Goal: Transaction & Acquisition: Purchase product/service

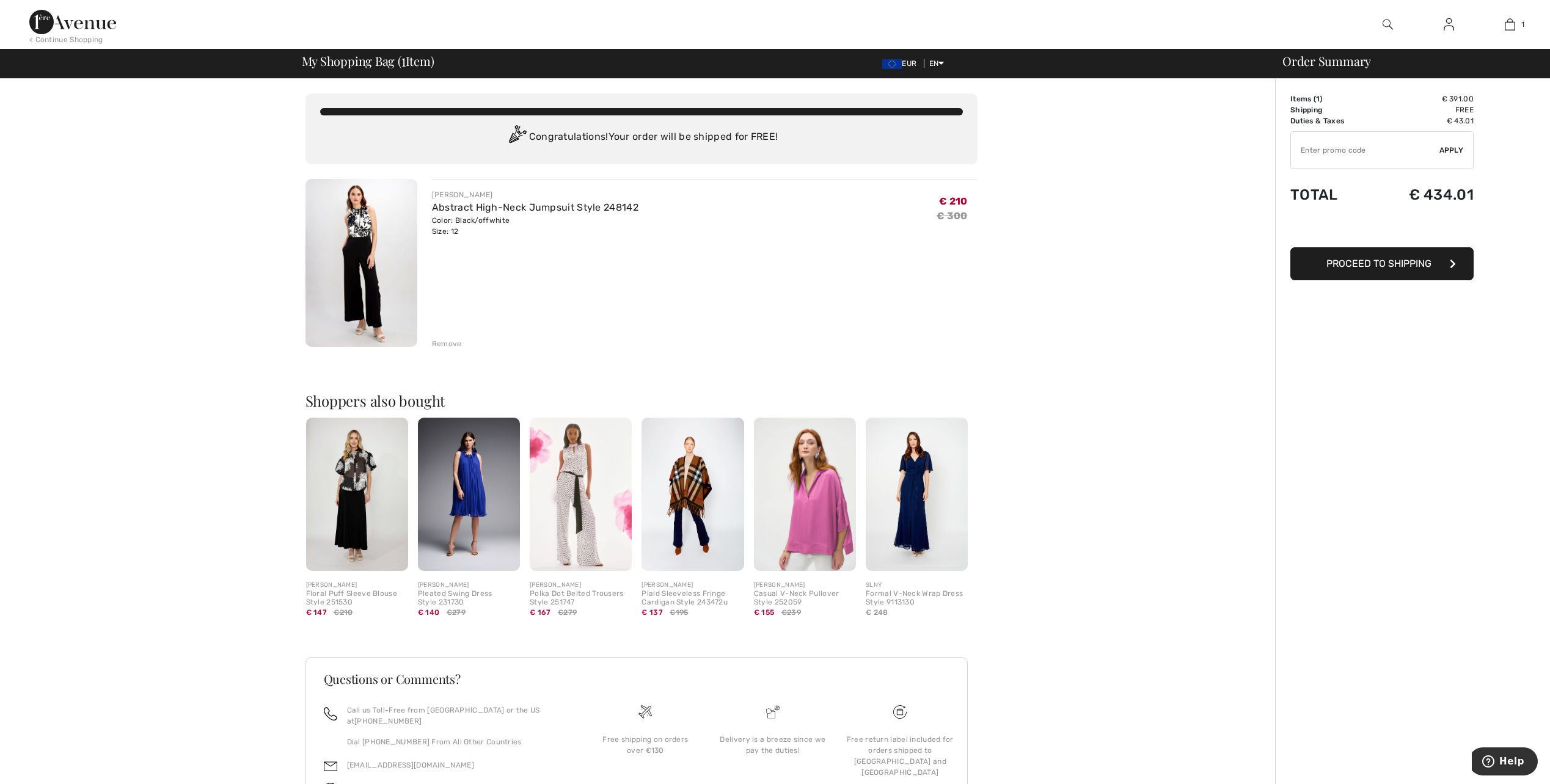
click at [1366, 265] on span "Proceed to Shipping" at bounding box center [1379, 263] width 105 height 12
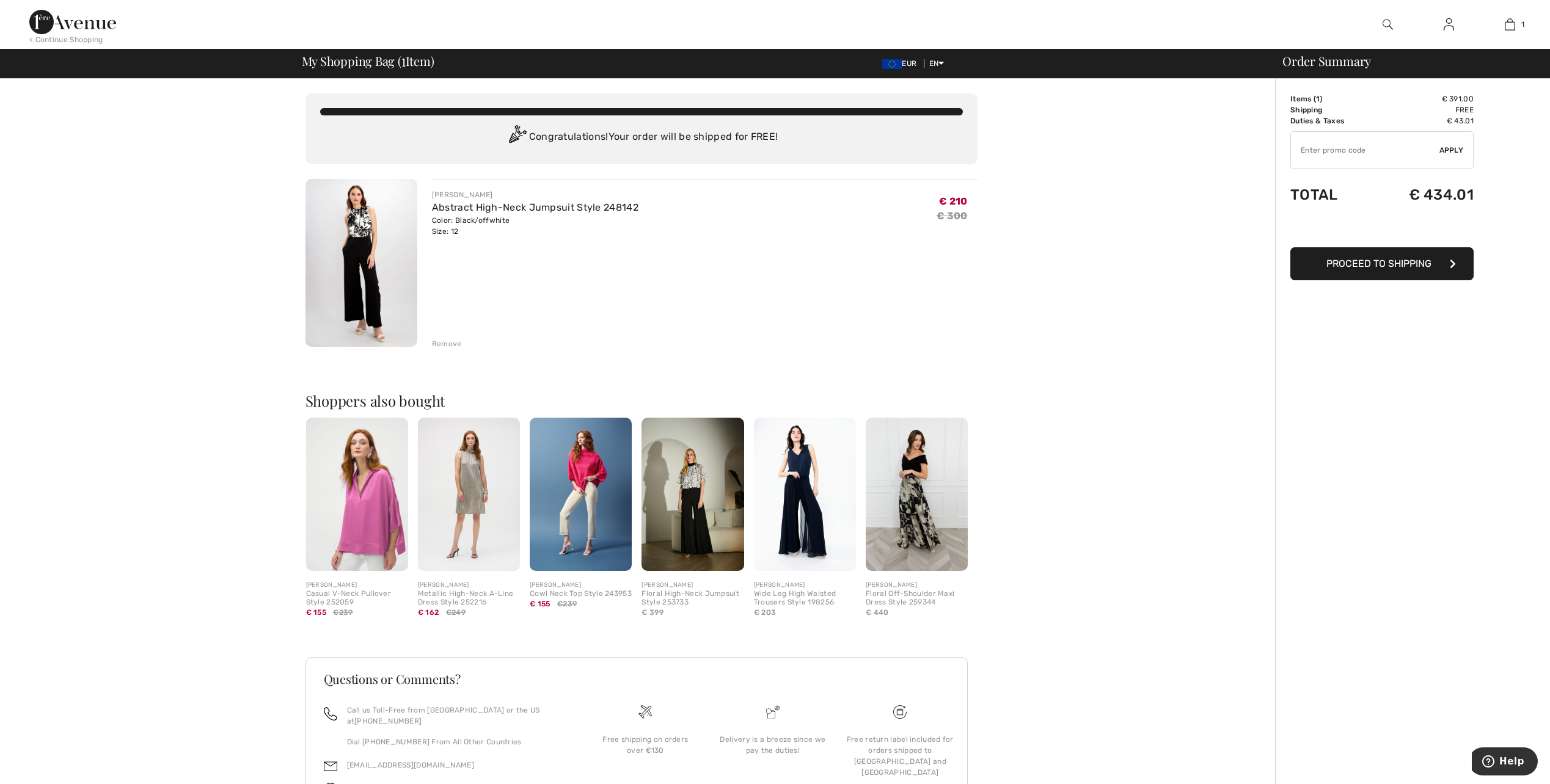
click at [917, 514] on img at bounding box center [917, 494] width 102 height 153
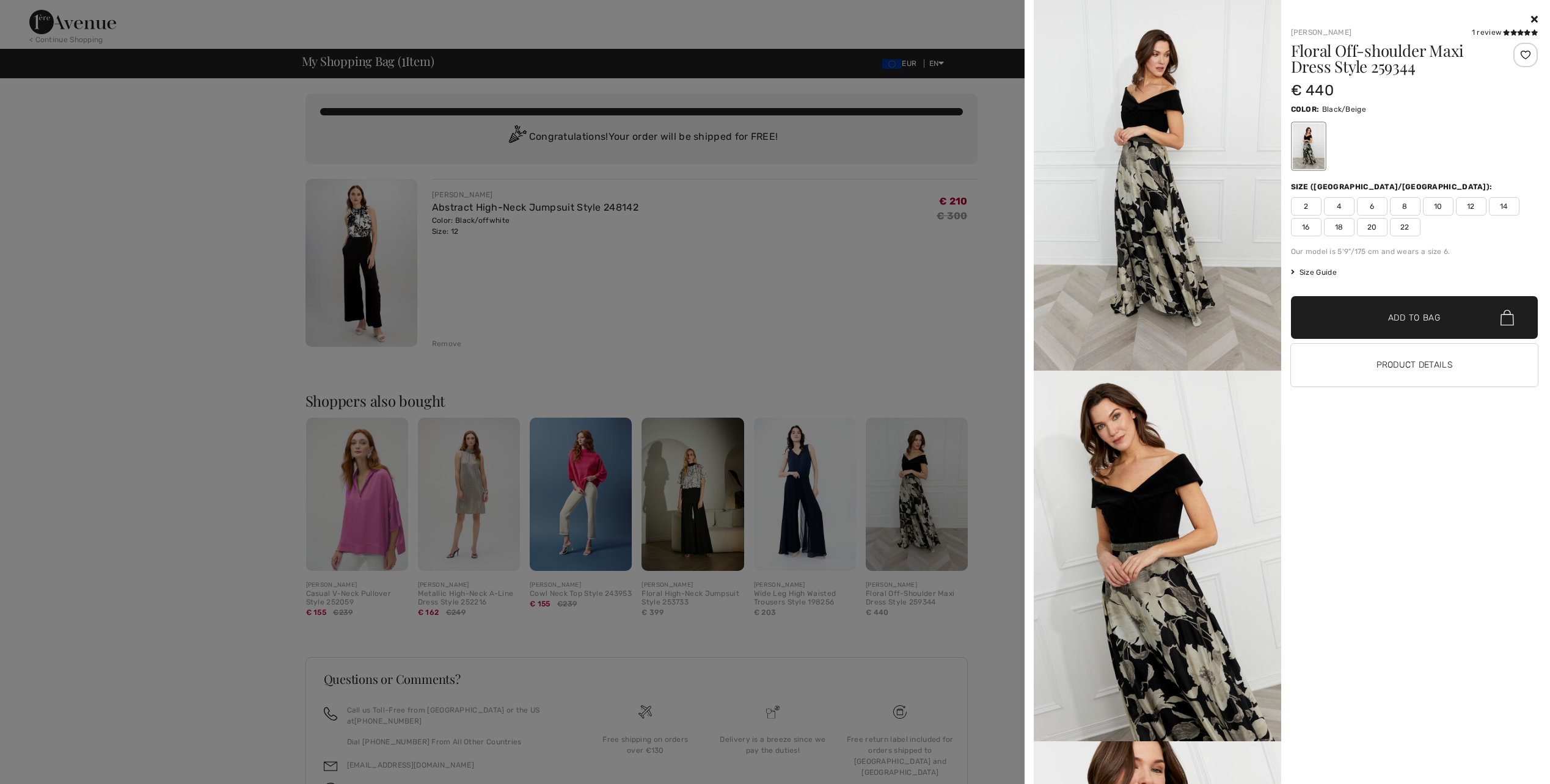
click at [351, 277] on div at bounding box center [775, 392] width 1550 height 784
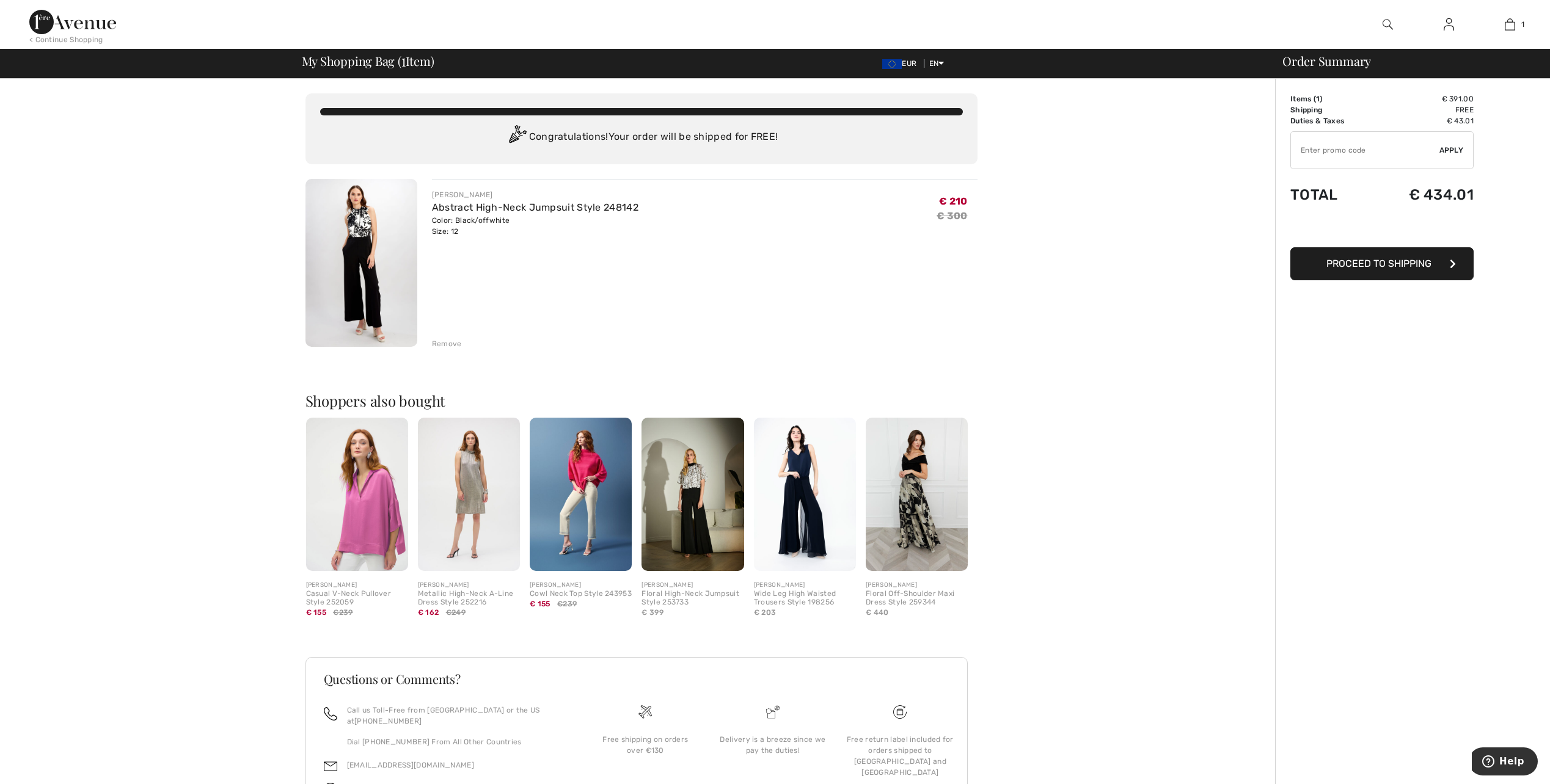
click at [909, 67] on span "EUR" at bounding box center [902, 64] width 39 height 9
click at [353, 61] on span "My Shopping Bag ( 1 Item)" at bounding box center [368, 61] width 132 height 12
click at [375, 72] on div "My Shopping Bag ( 1 Item) EUR EN English Français Order Summary" at bounding box center [775, 64] width 1550 height 29
click at [57, 27] on img at bounding box center [73, 22] width 87 height 24
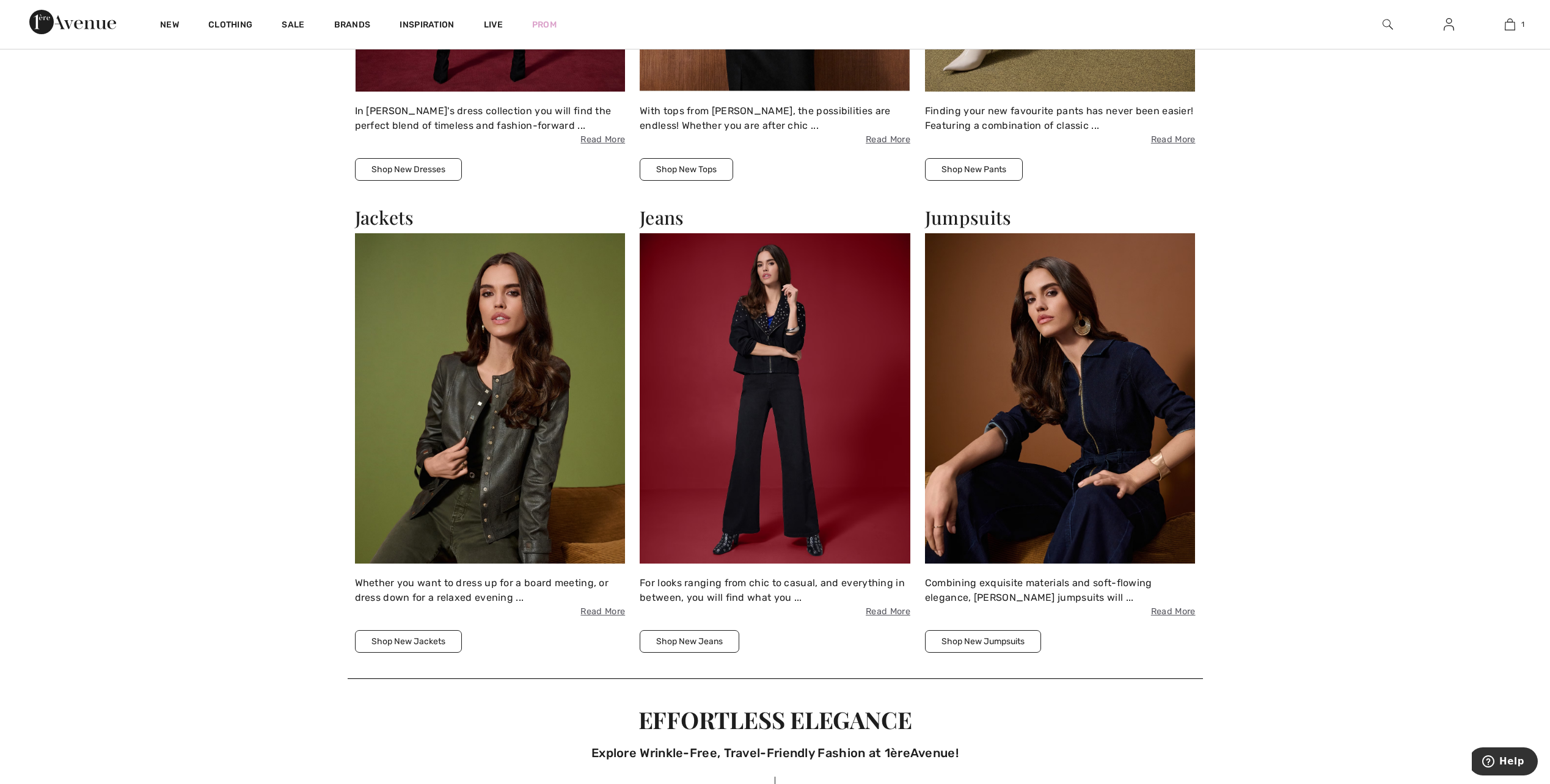
scroll to position [2027, 0]
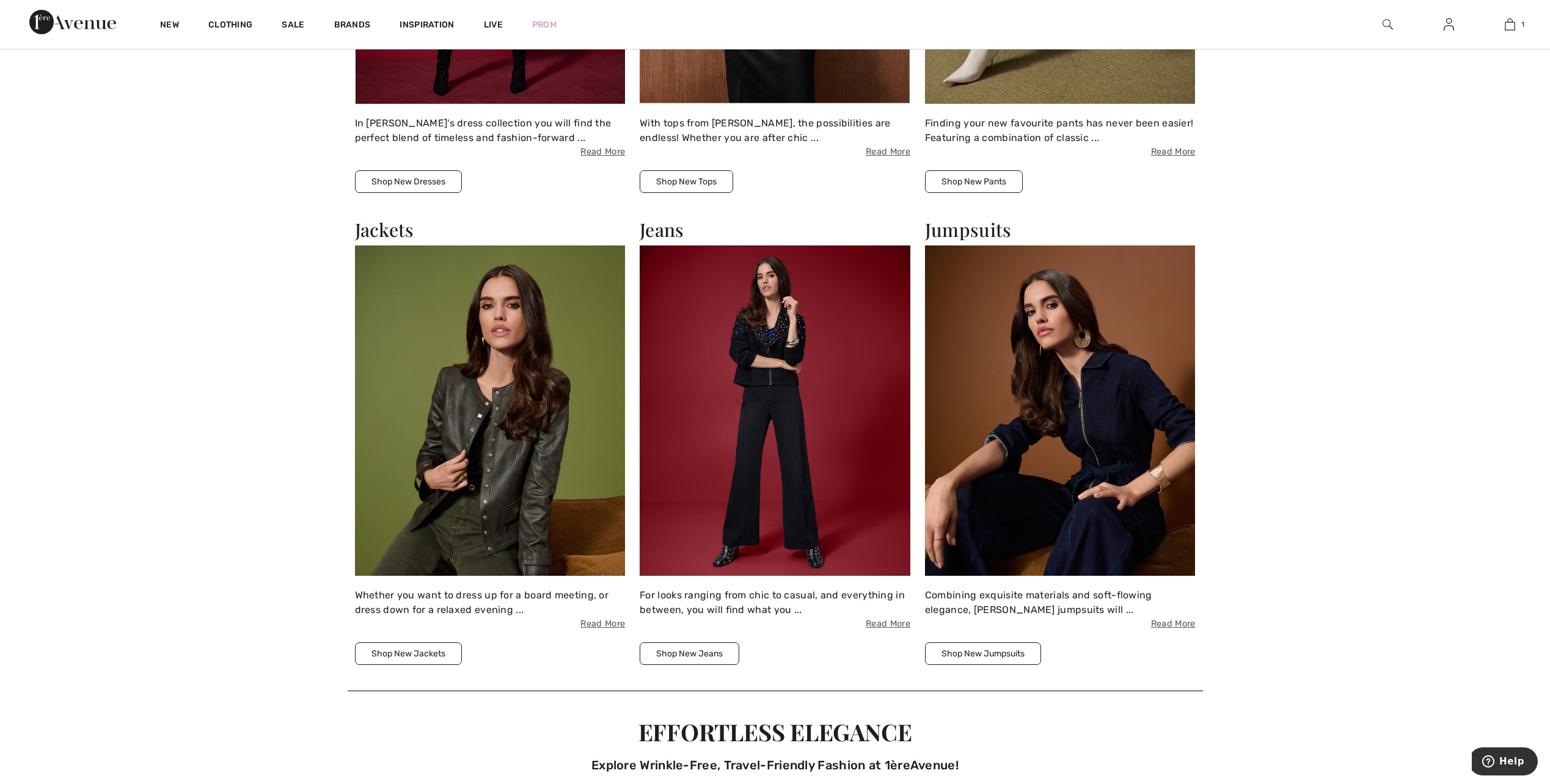
click at [986, 375] on img at bounding box center [1060, 410] width 271 height 330
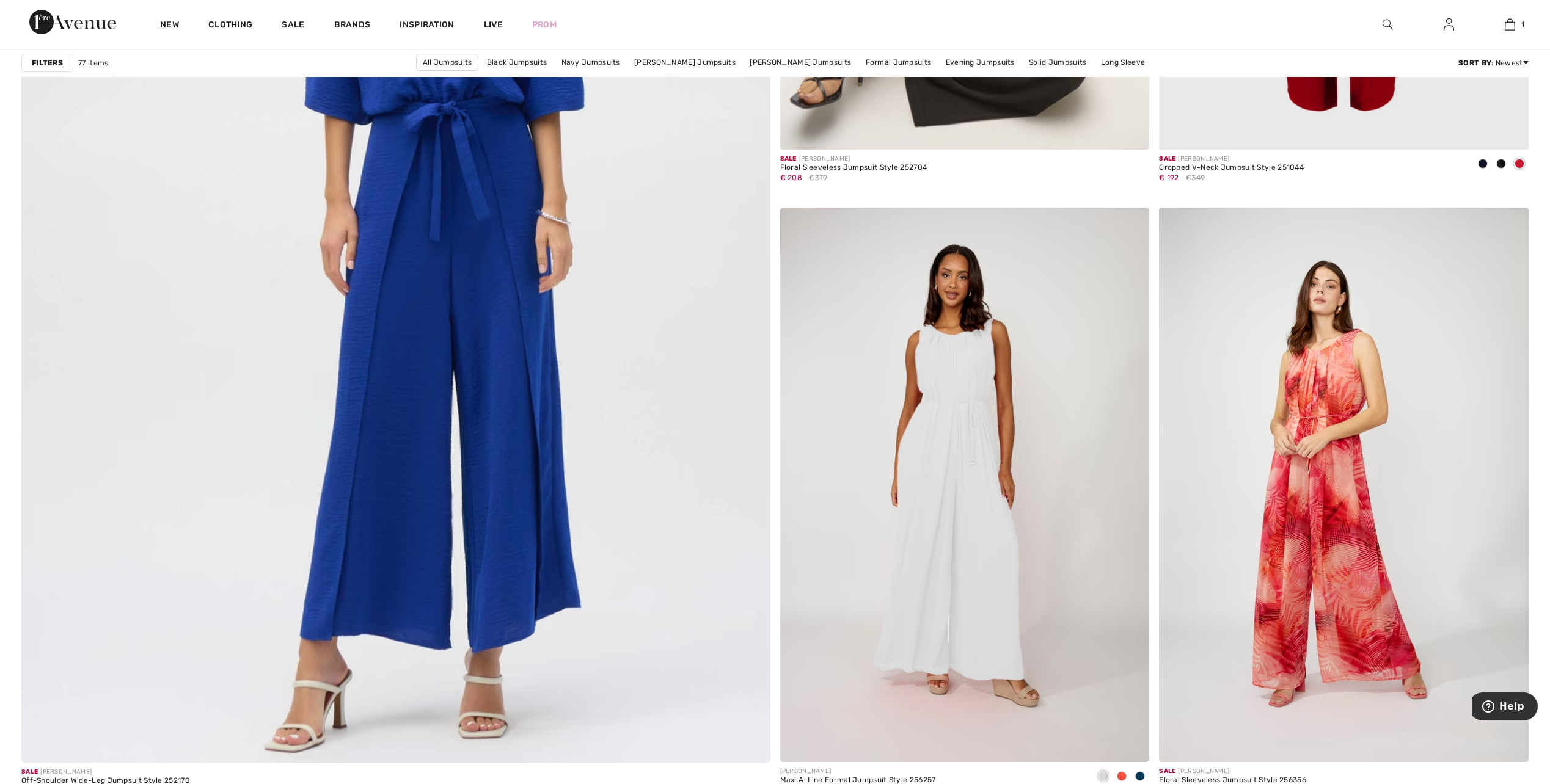
scroll to position [5497, 0]
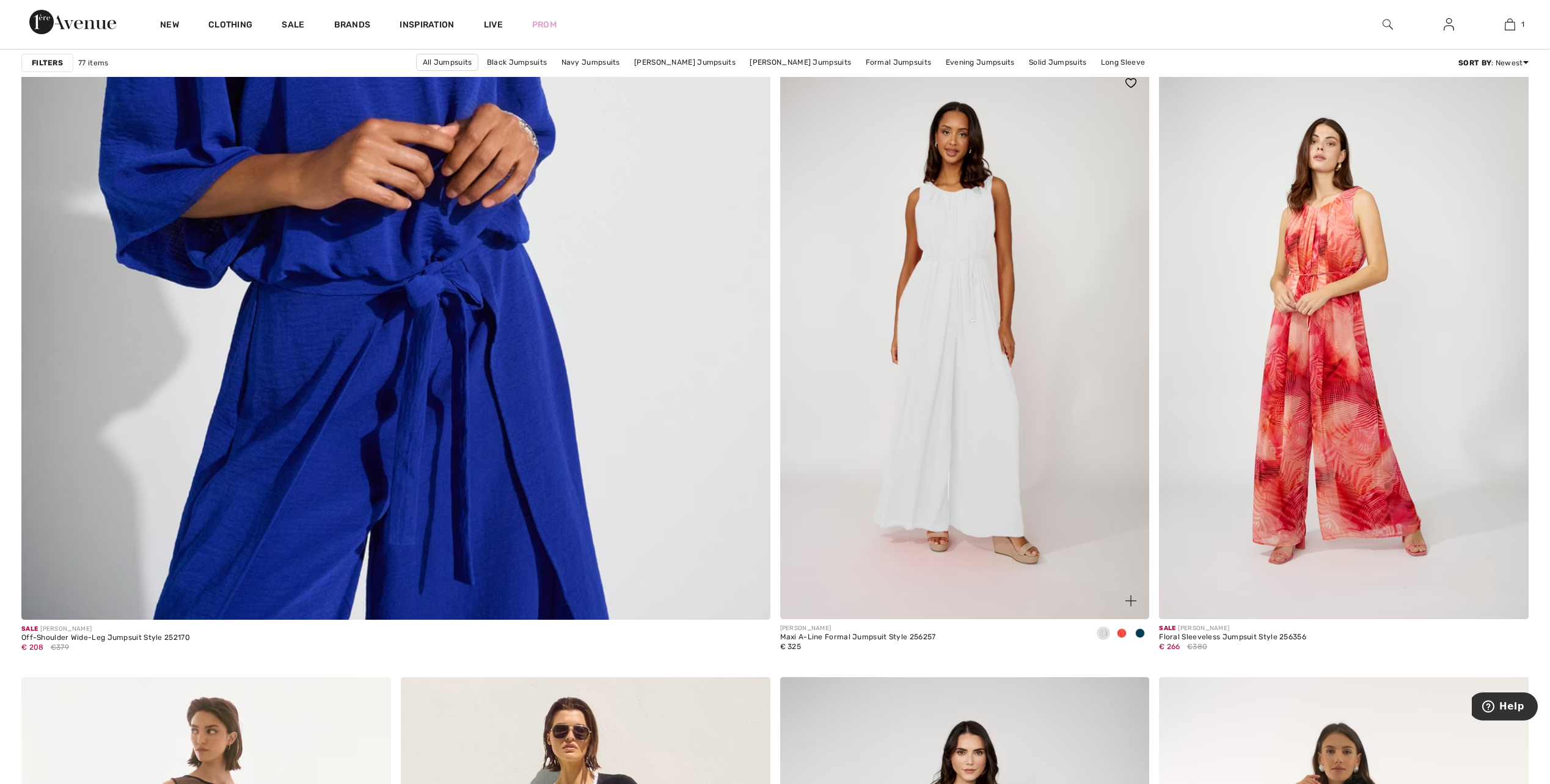
click at [1121, 636] on span at bounding box center [1122, 633] width 10 height 10
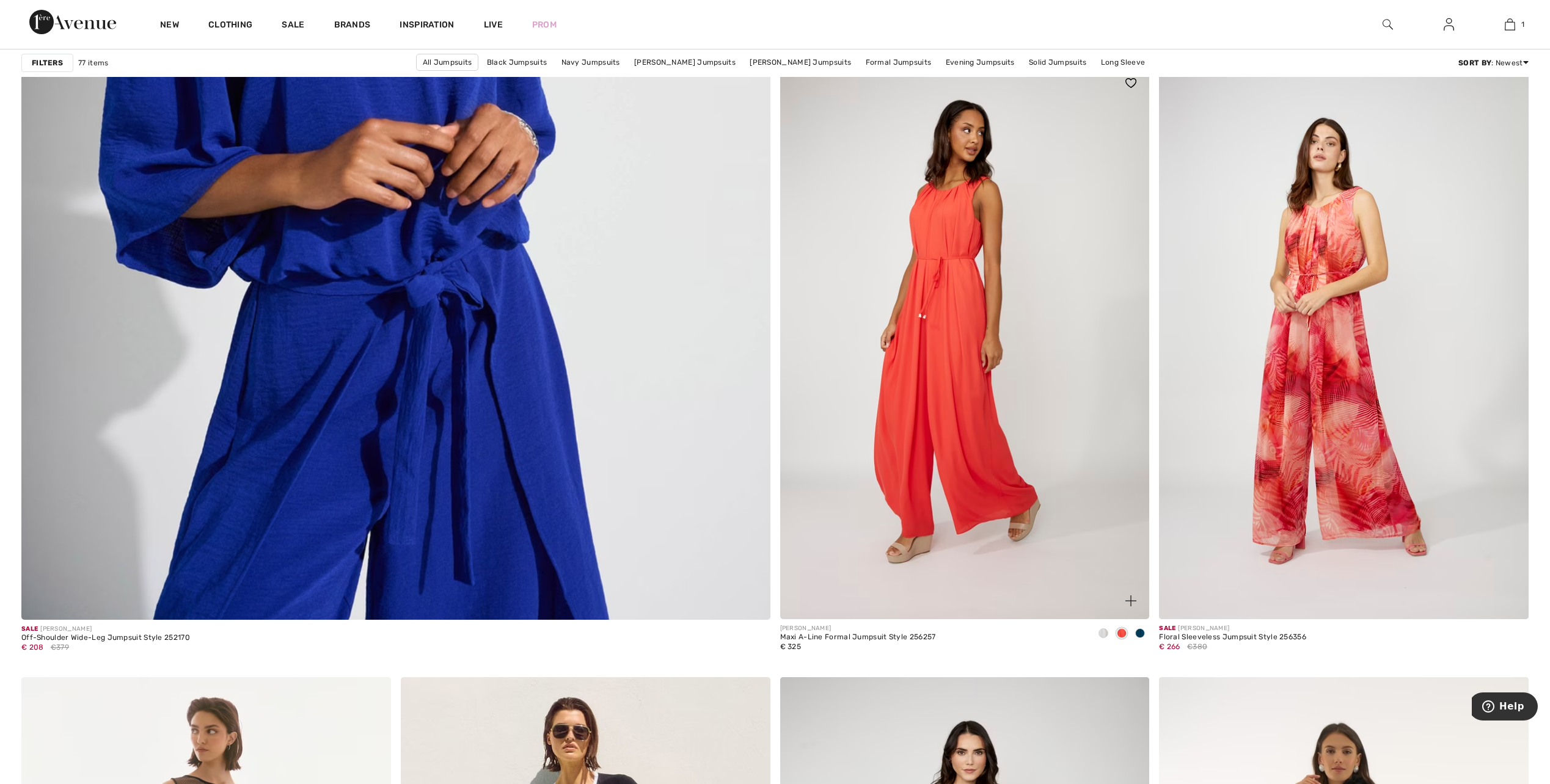
click at [1144, 631] on span at bounding box center [1140, 633] width 10 height 10
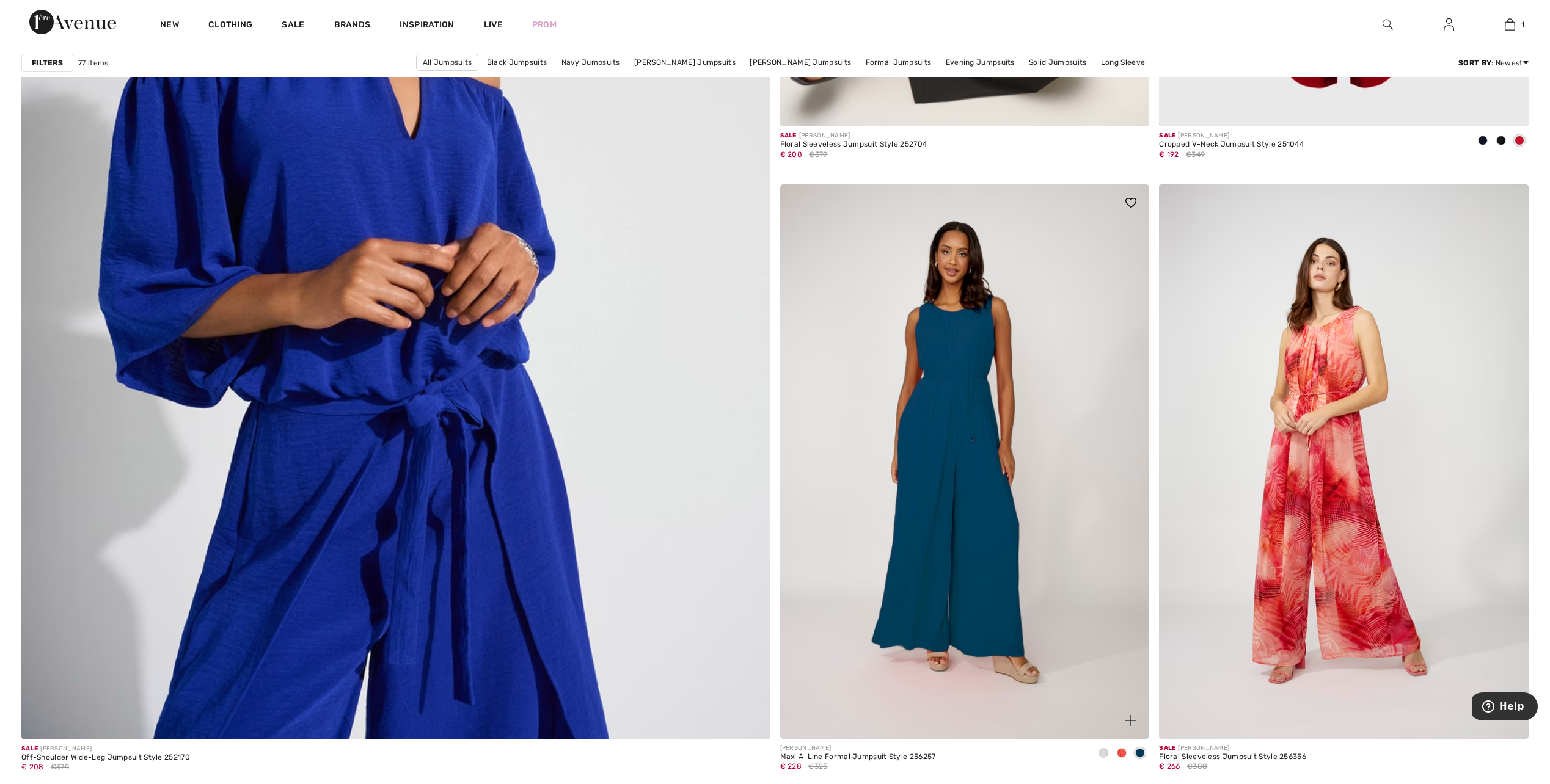
scroll to position [5375, 0]
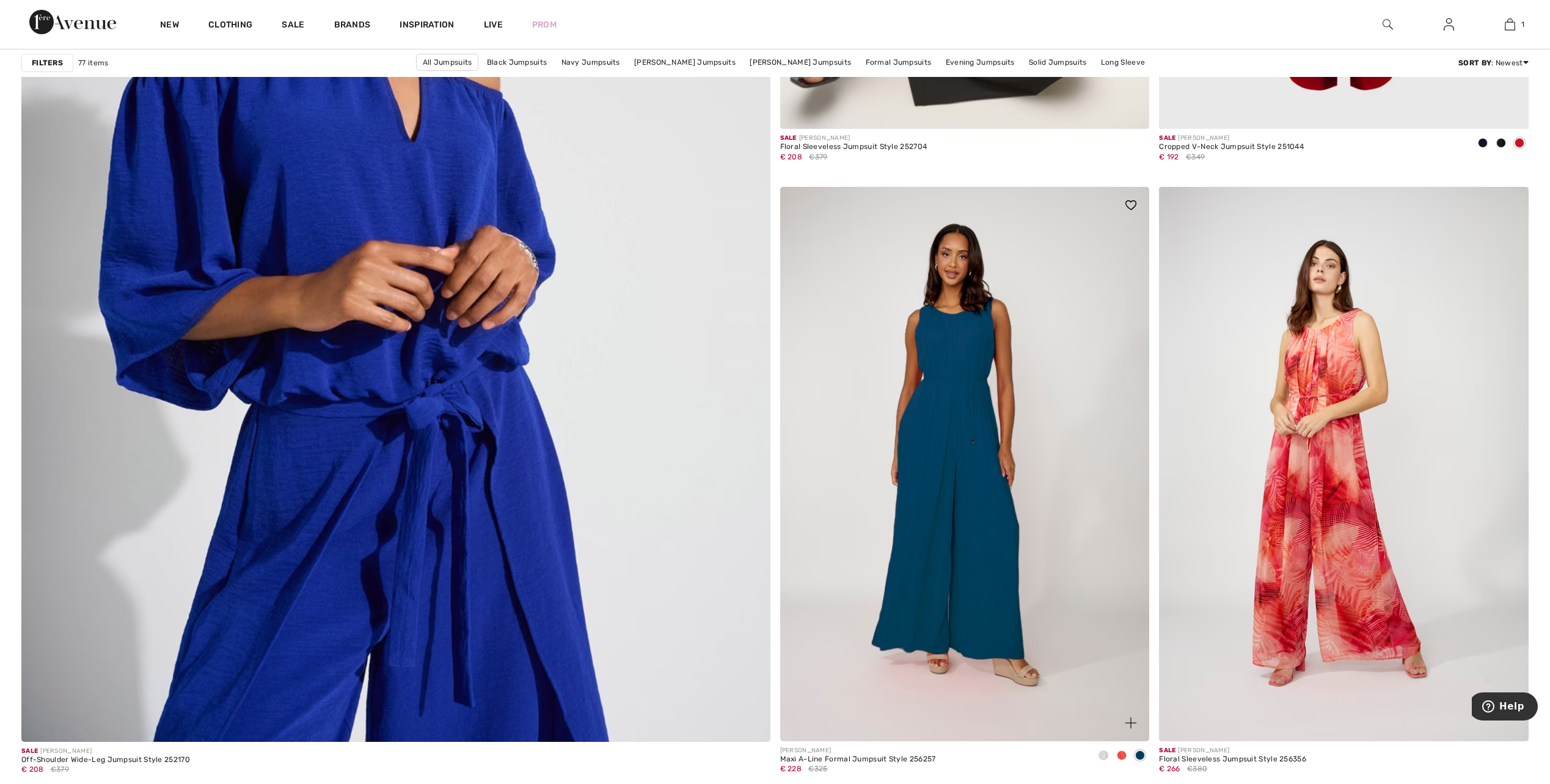
click at [1103, 758] on span at bounding box center [1103, 756] width 10 height 10
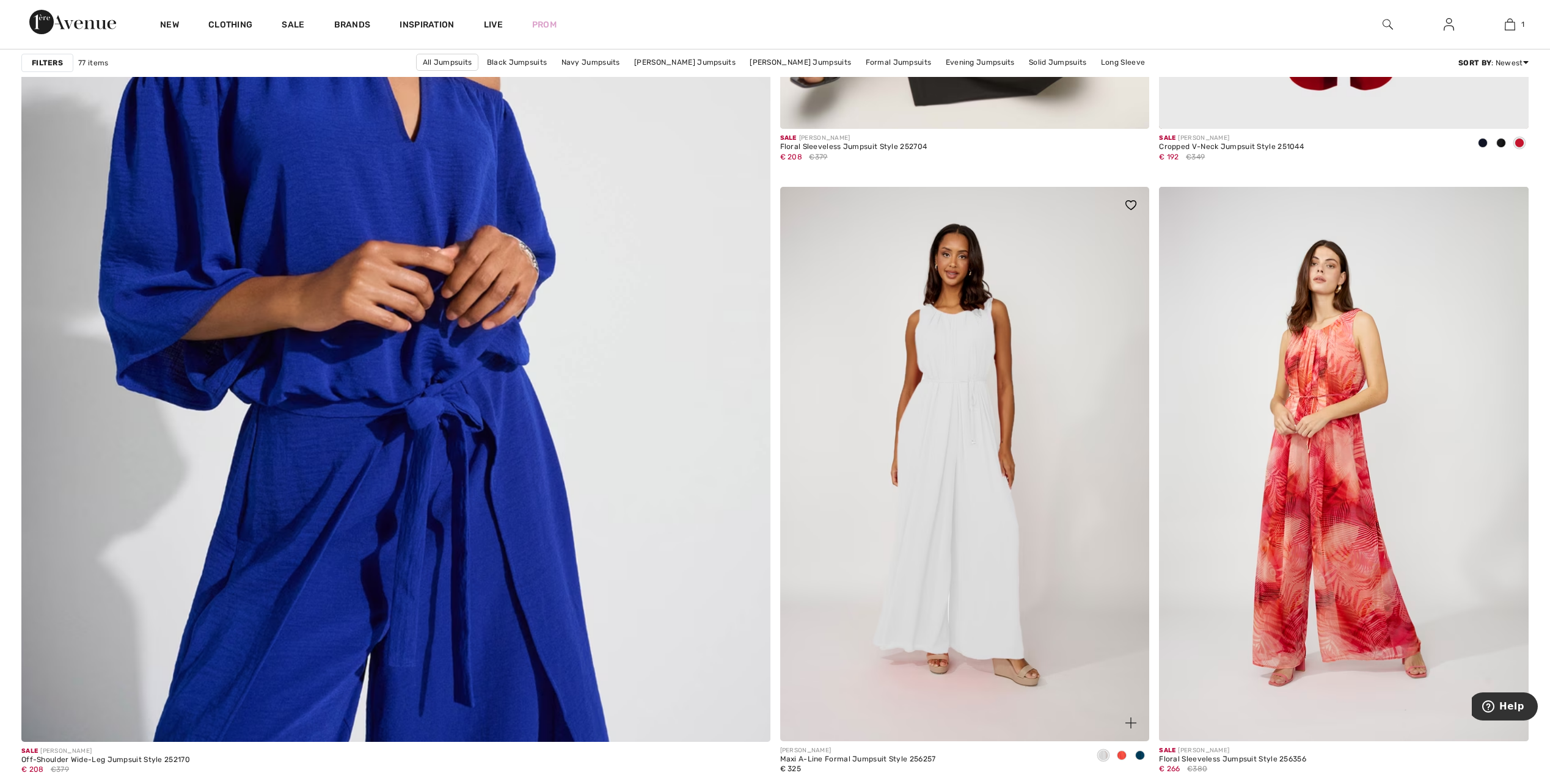
click at [1124, 754] on span at bounding box center [1122, 756] width 10 height 10
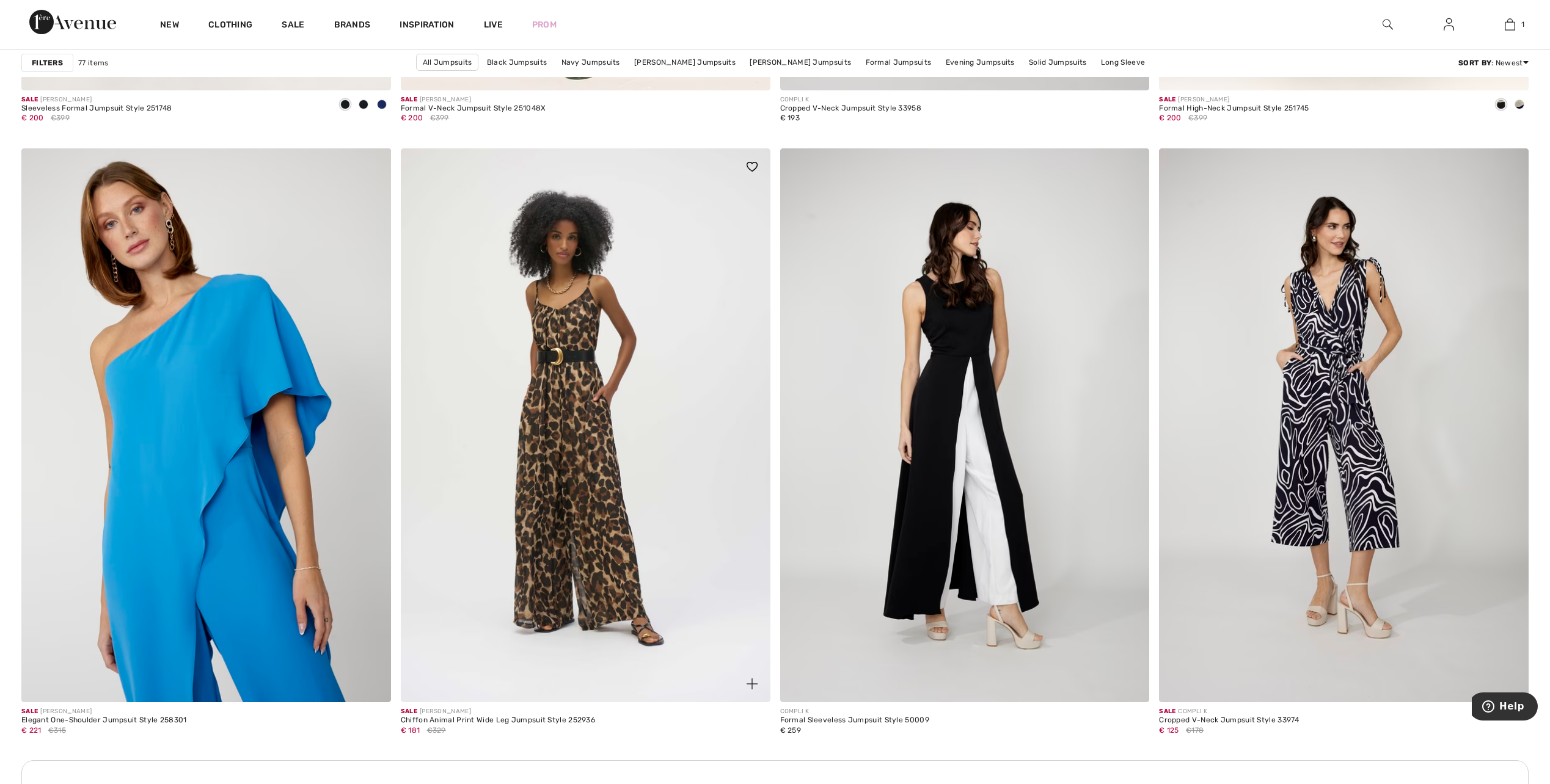
scroll to position [6658, 0]
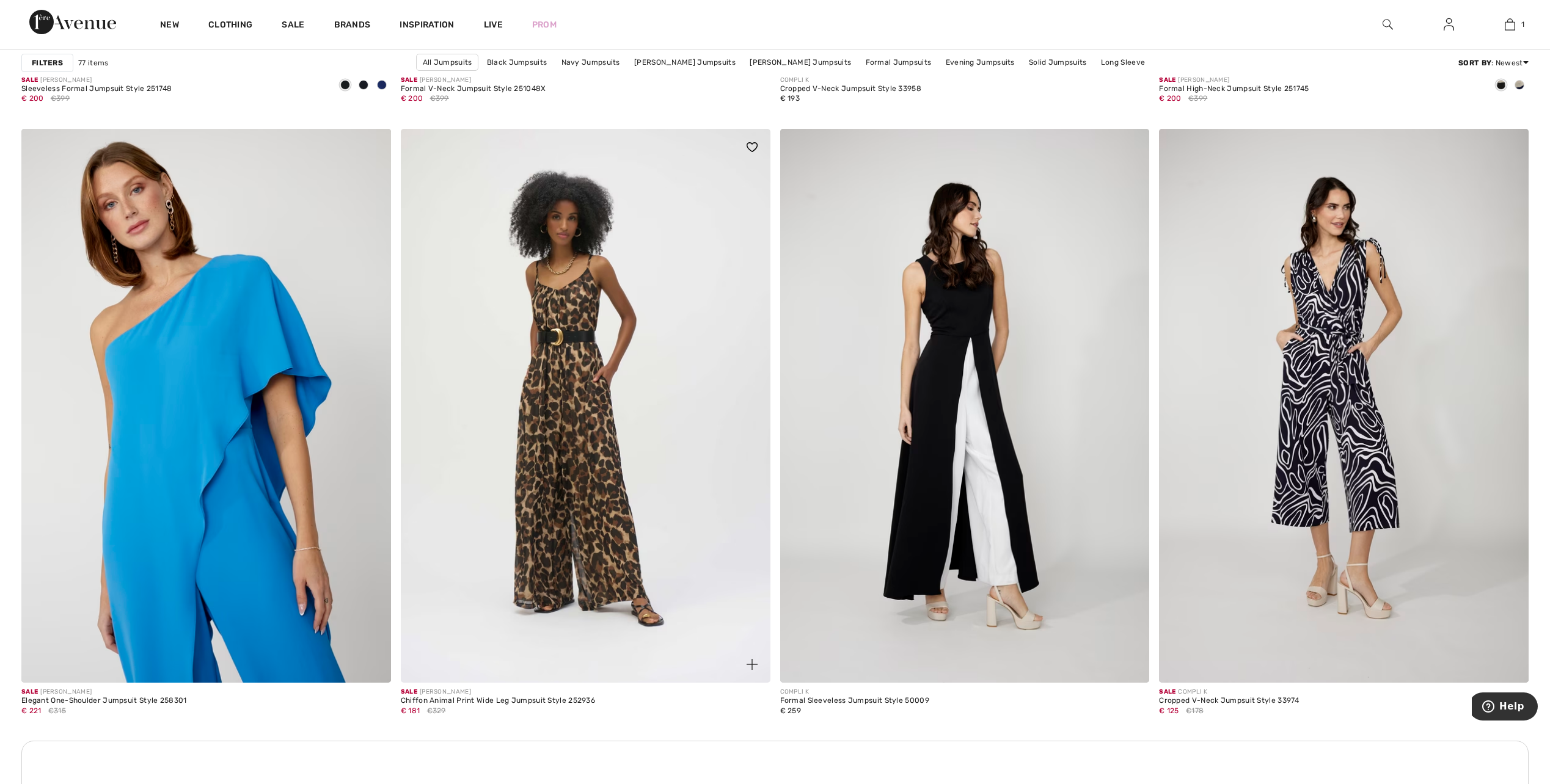
click at [549, 456] on img at bounding box center [585, 405] width 369 height 554
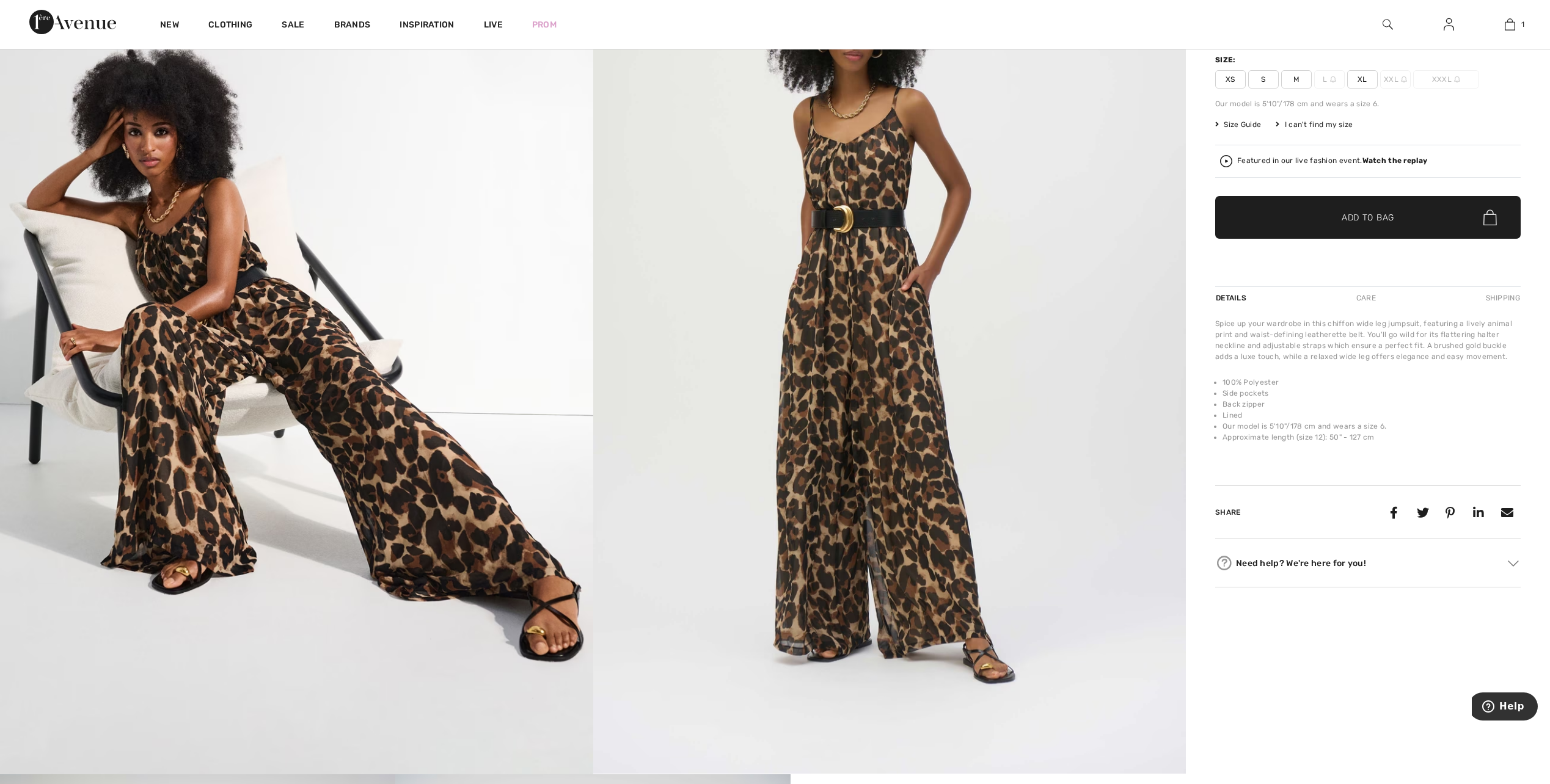
scroll to position [183, 0]
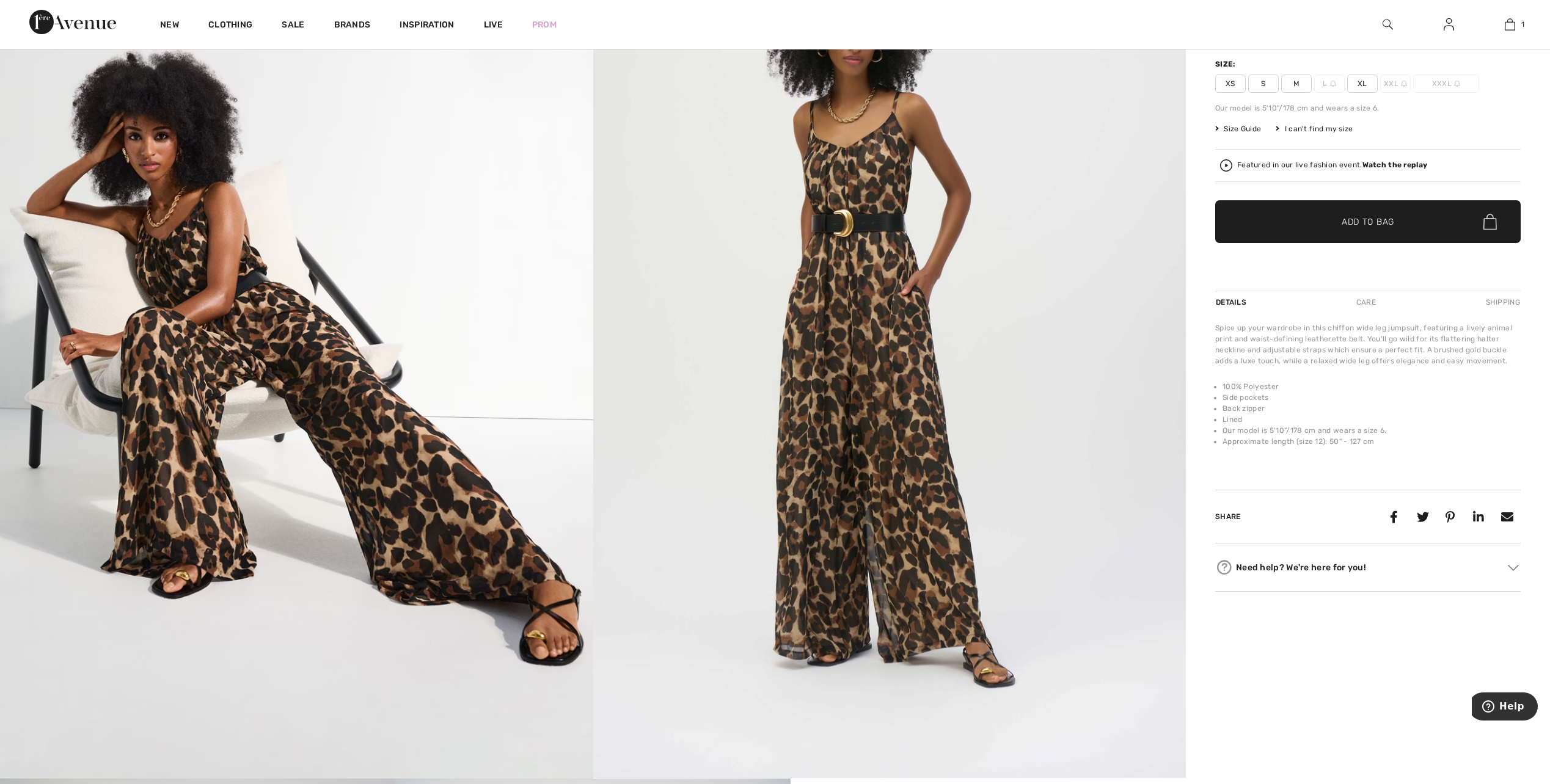
click at [1358, 81] on span "XL" at bounding box center [1363, 84] width 31 height 18
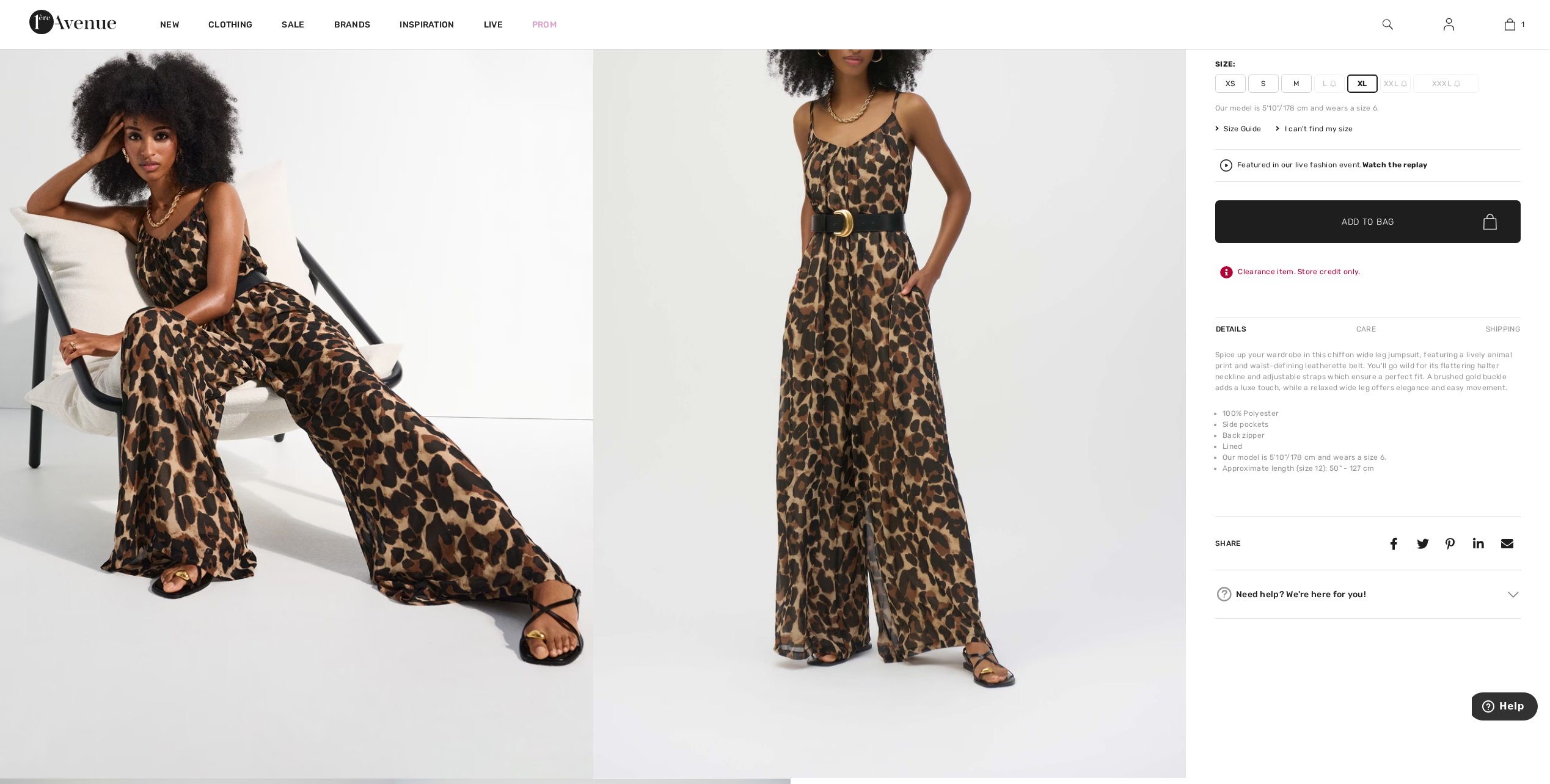
click at [1368, 224] on span "Add to Bag" at bounding box center [1368, 222] width 53 height 13
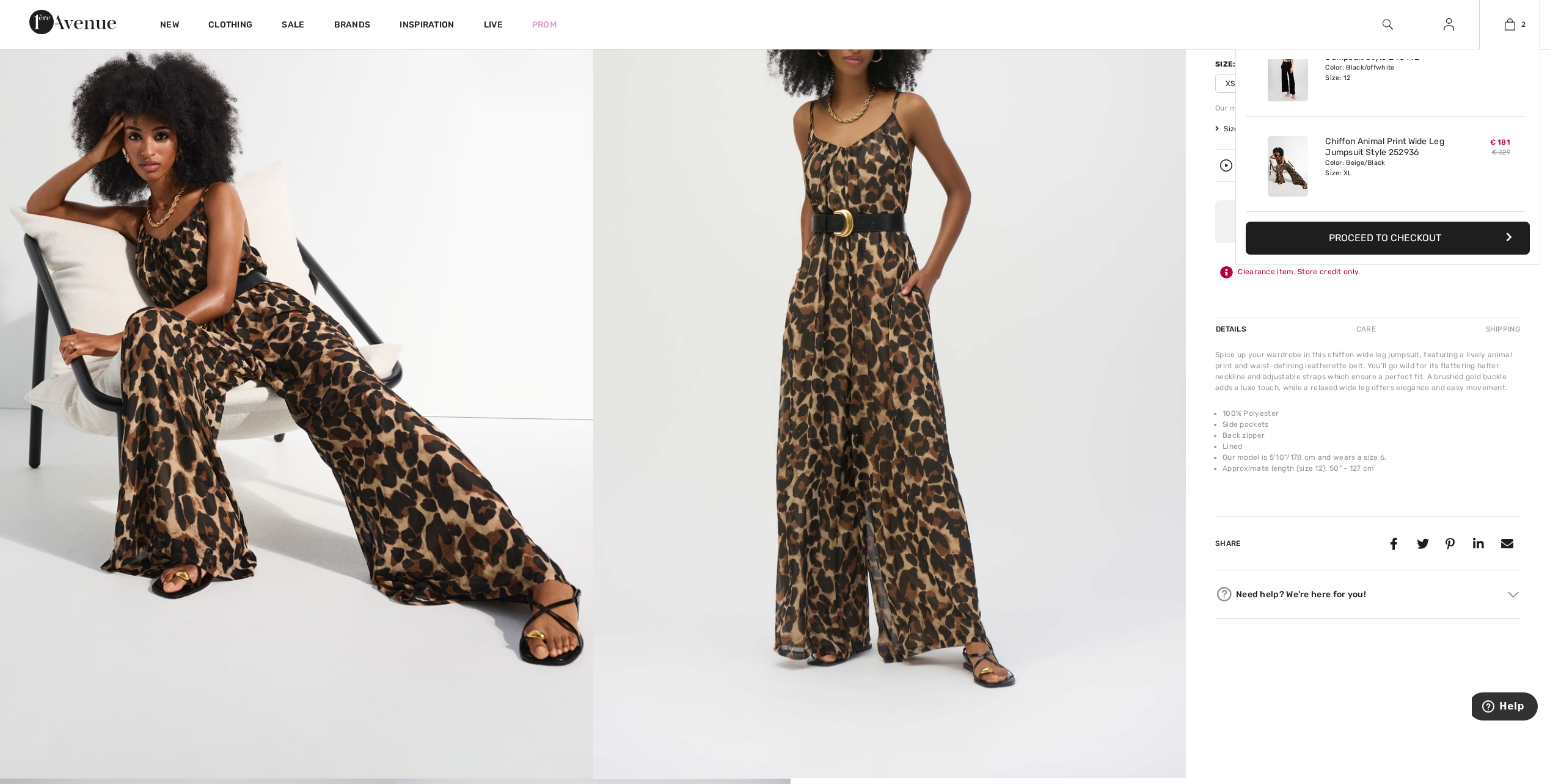
scroll to position [0, 0]
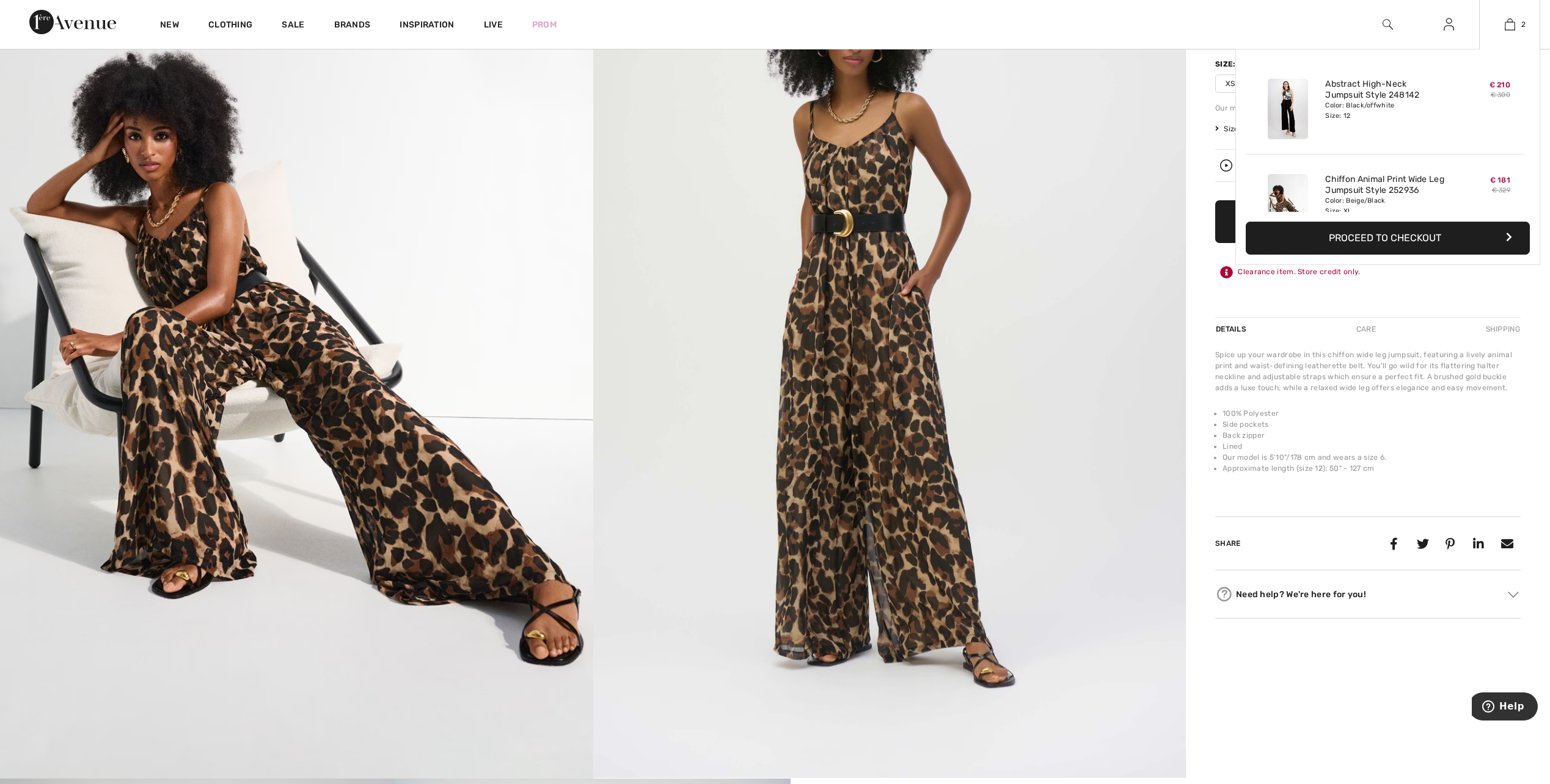
click at [1399, 239] on button "Proceed to Checkout" at bounding box center [1388, 238] width 284 height 33
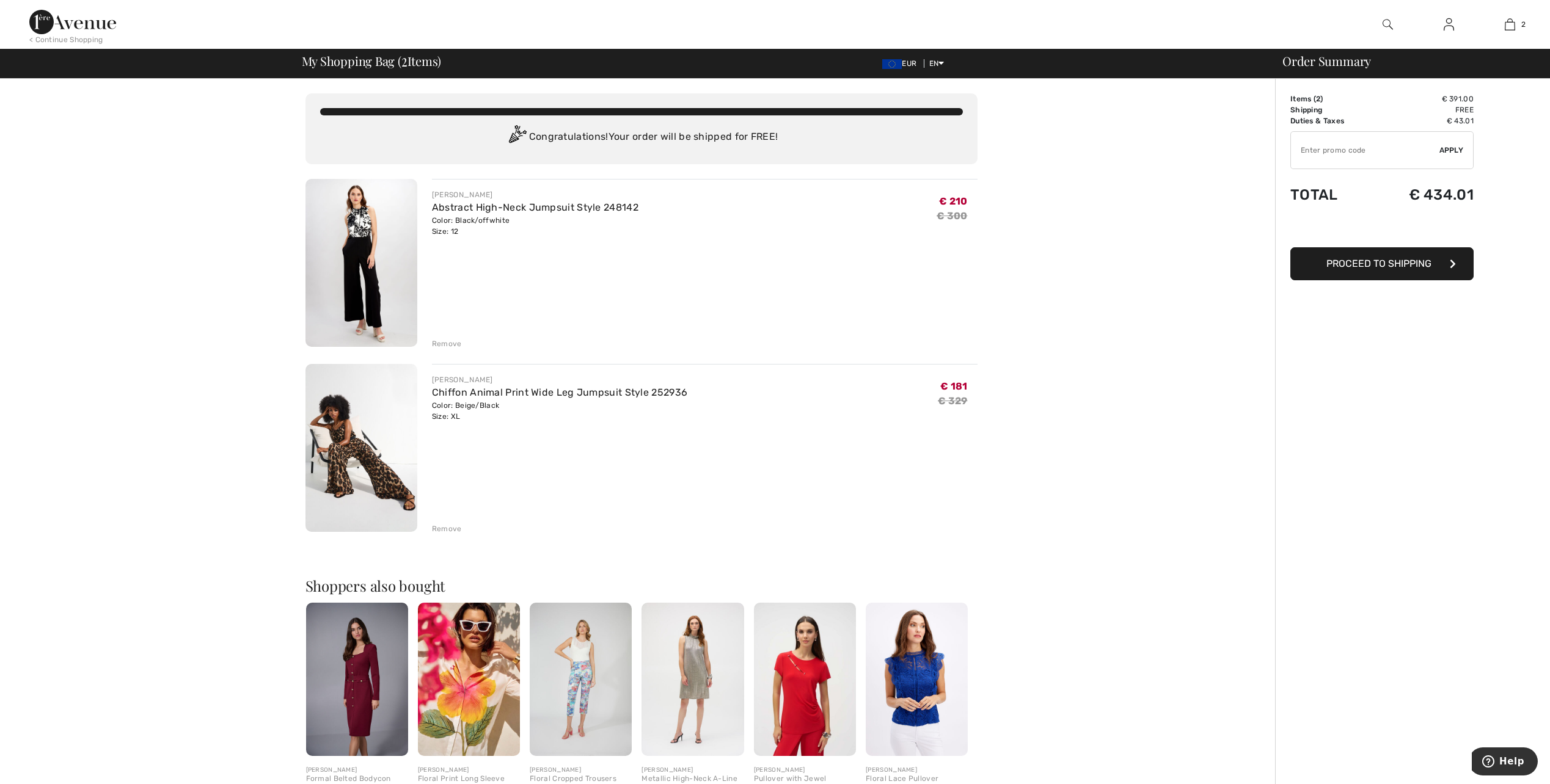
click at [448, 344] on div "Remove" at bounding box center [447, 344] width 30 height 11
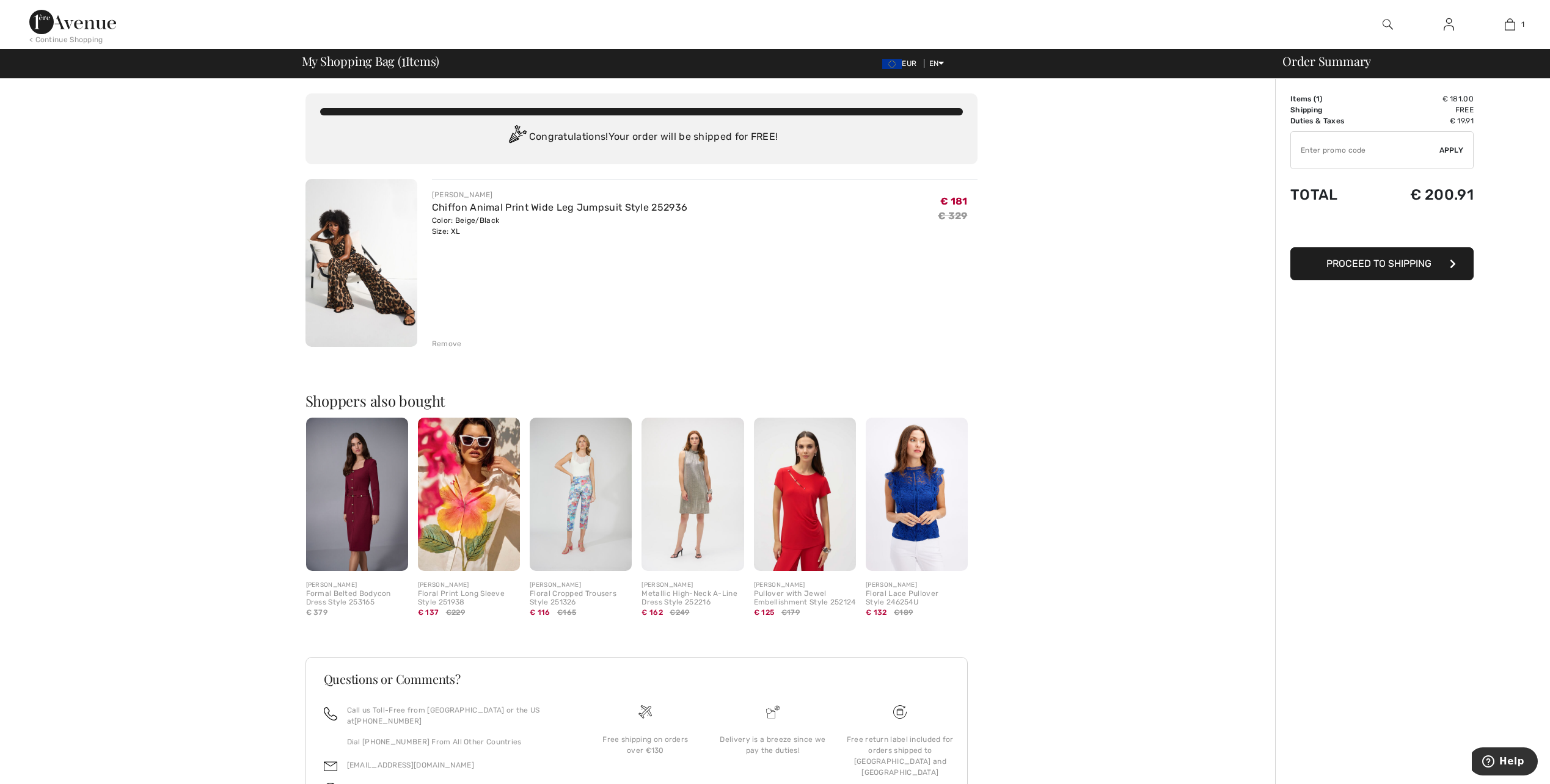
click at [1369, 265] on span "Proceed to Shipping" at bounding box center [1379, 263] width 105 height 12
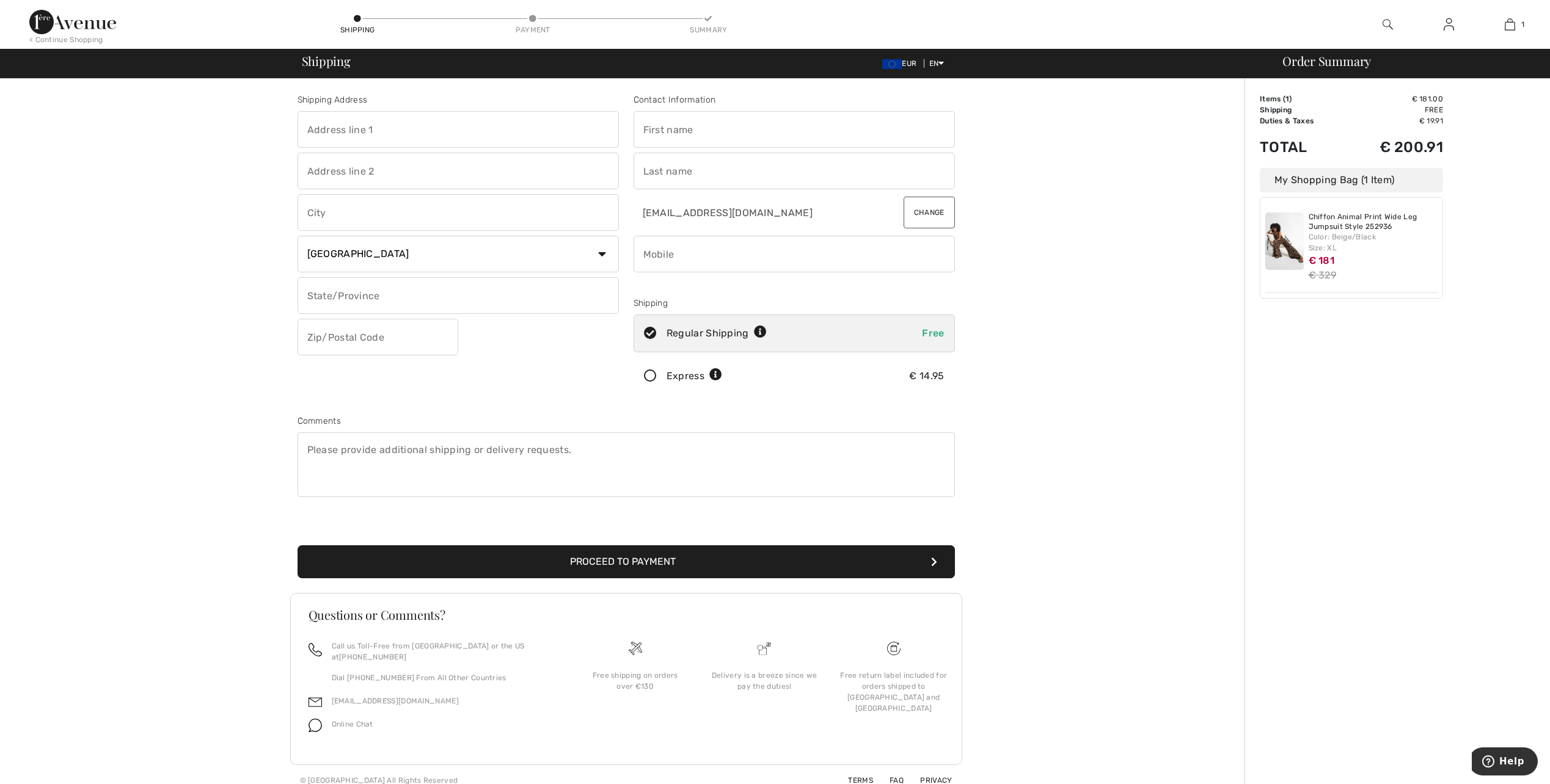
click at [417, 132] on input "text" at bounding box center [458, 129] width 322 height 37
click at [298, 111] on div at bounding box center [298, 111] width 0 height 0
click at [206, 181] on div "Shipping Address Can not be empty Country Canada United States Afghanistan Alan…" at bounding box center [626, 437] width 1237 height 717
click at [318, 132] on input "text" at bounding box center [458, 129] width 322 height 37
type input "[PERSON_NAME] 2"
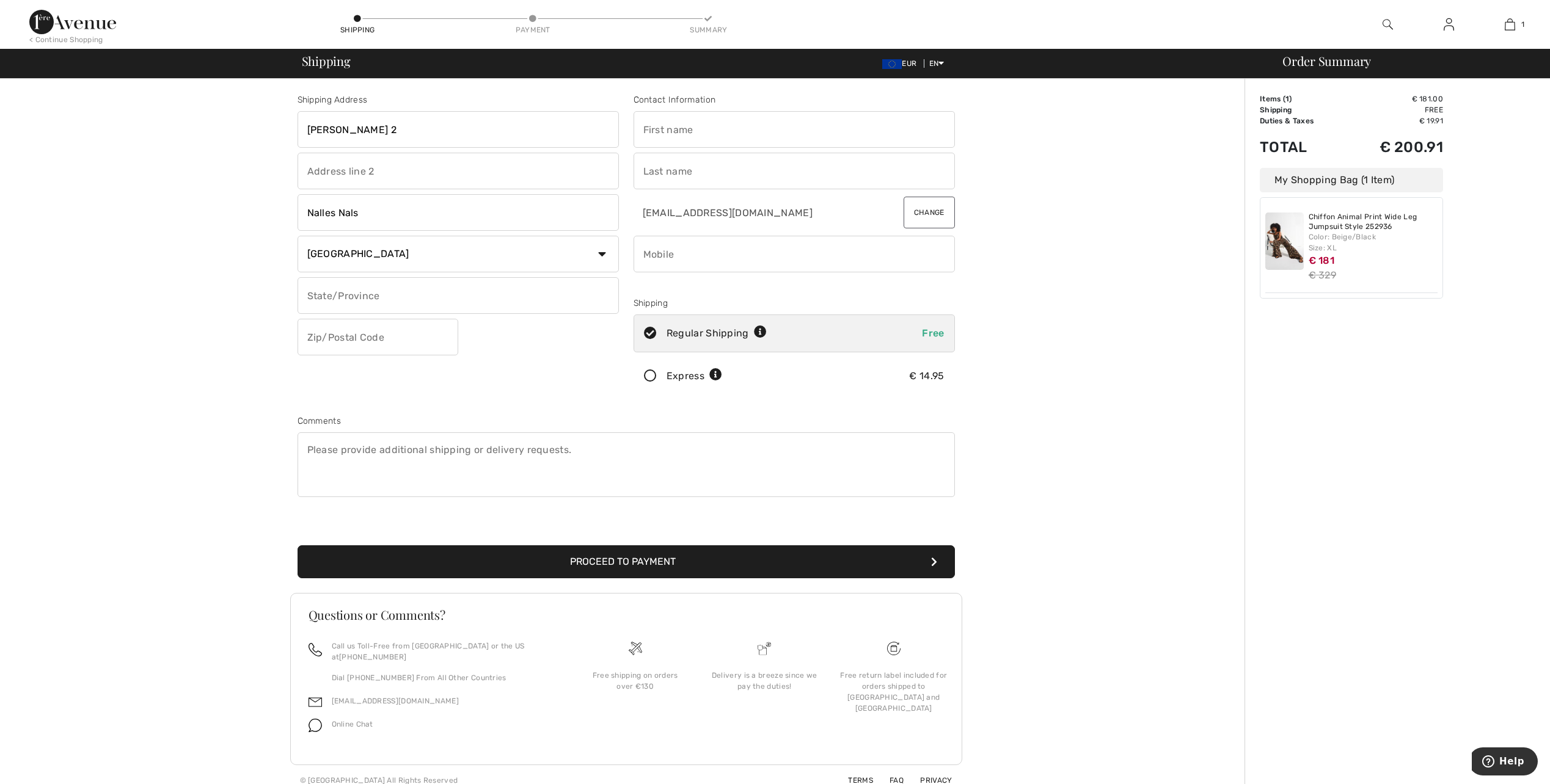
type input "Nalles Nals"
type input "BZ"
type input "39010"
type input "Edith Gerlinde"
type input "Regele"
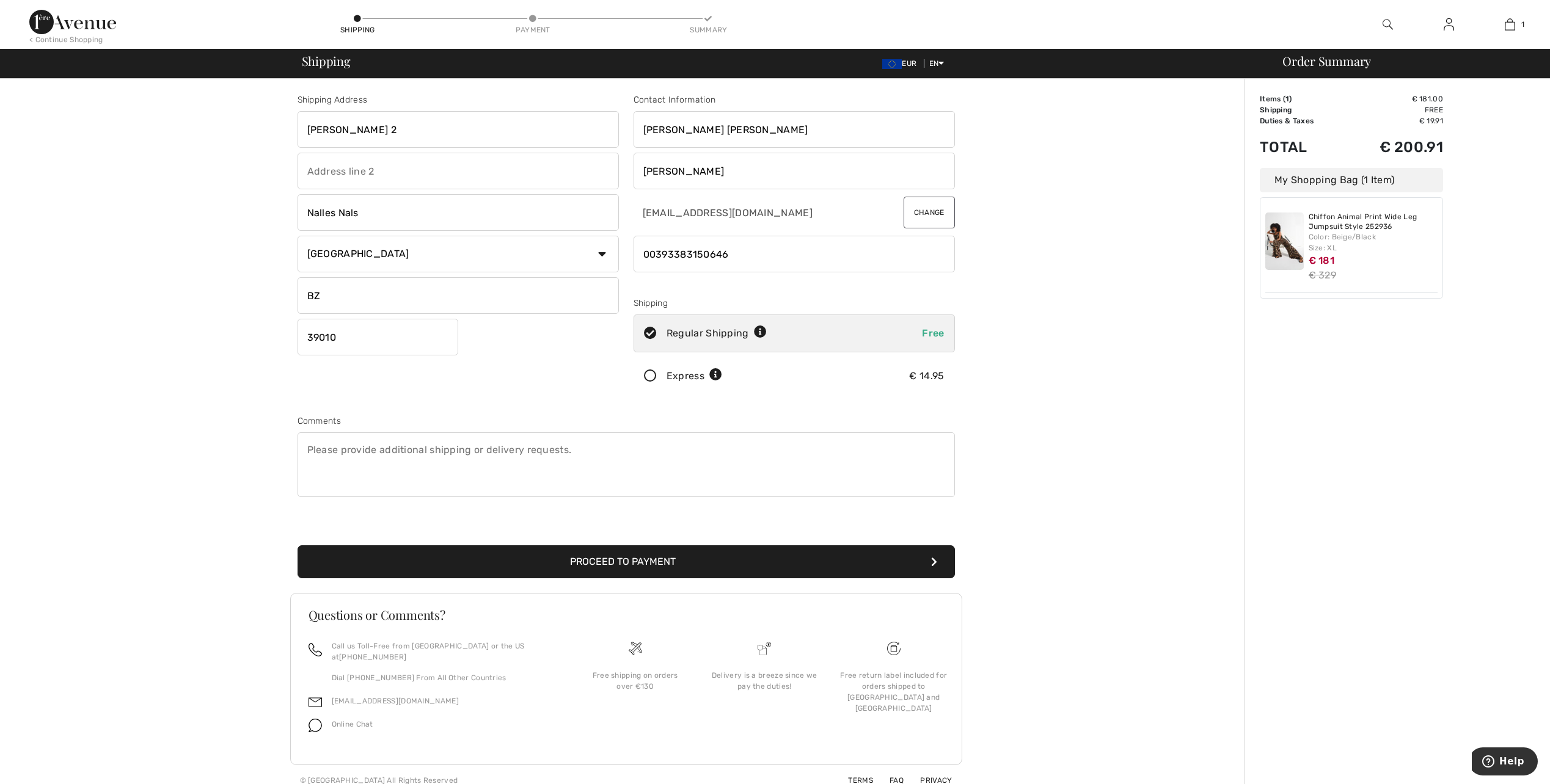
type input "00393383150646"
click at [646, 378] on icon at bounding box center [650, 376] width 32 height 13
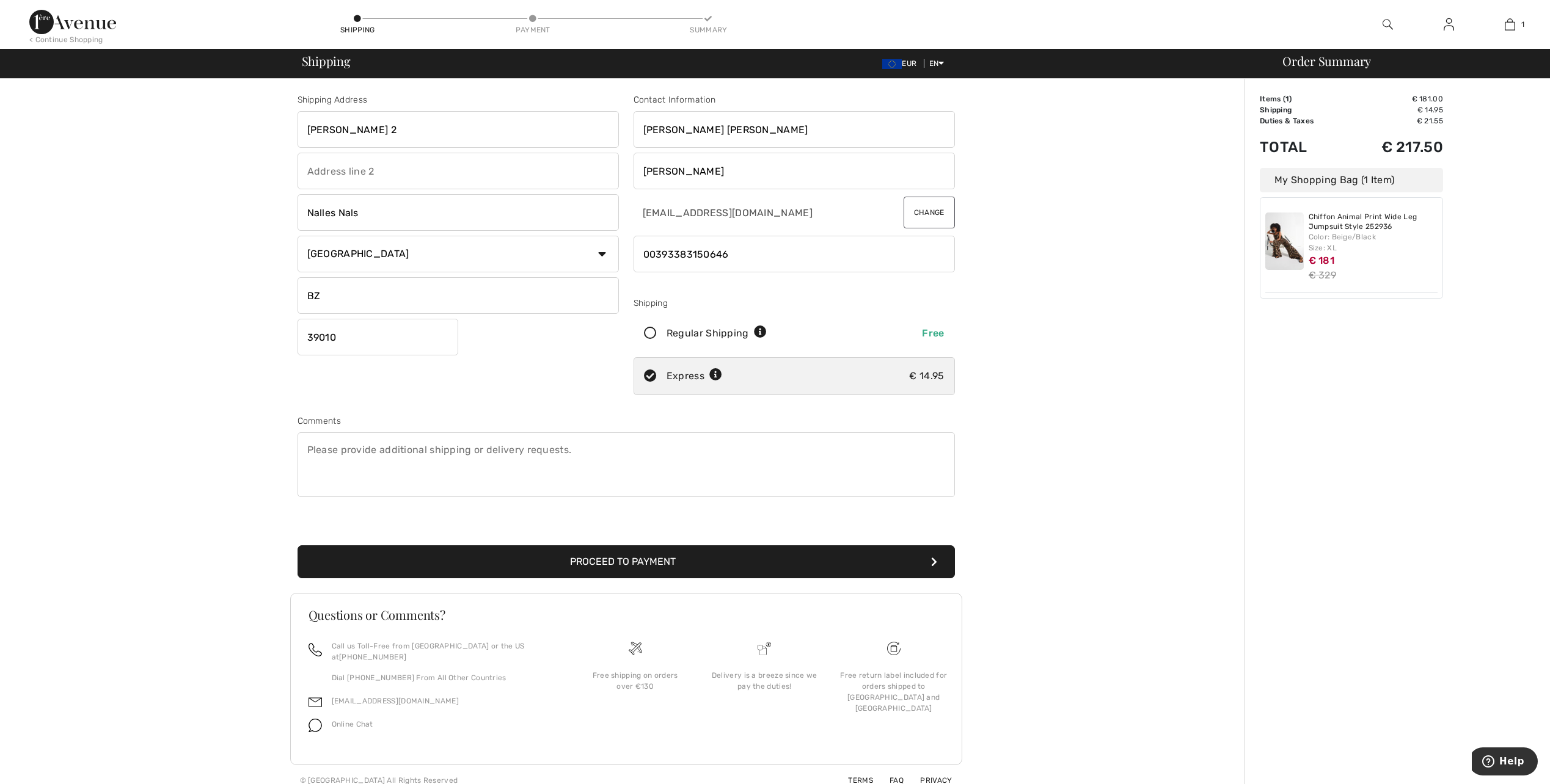
scroll to position [1, 0]
click at [656, 565] on button "Proceed to Payment" at bounding box center [626, 562] width 657 height 33
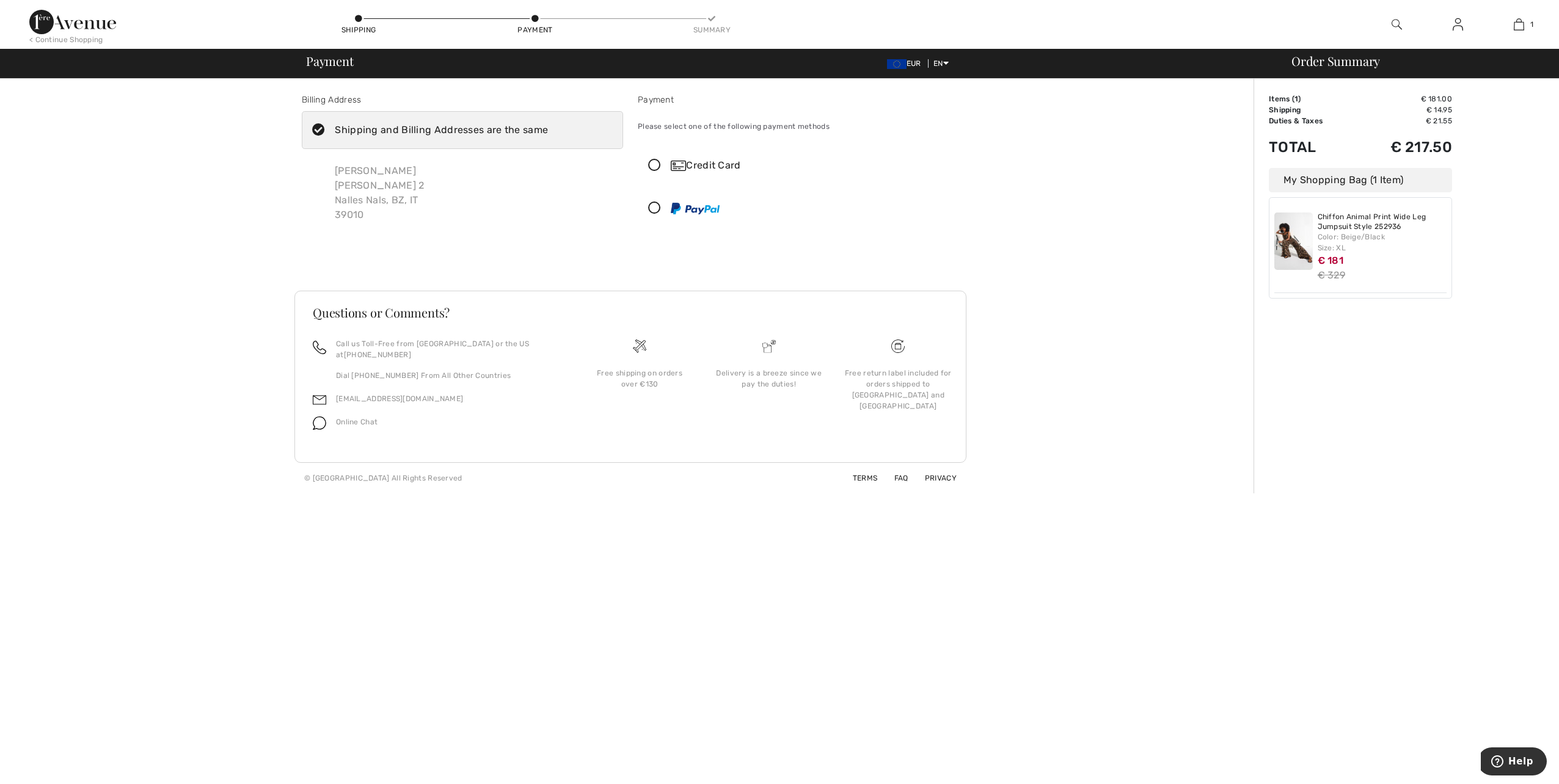
click at [652, 167] on icon at bounding box center [654, 165] width 32 height 13
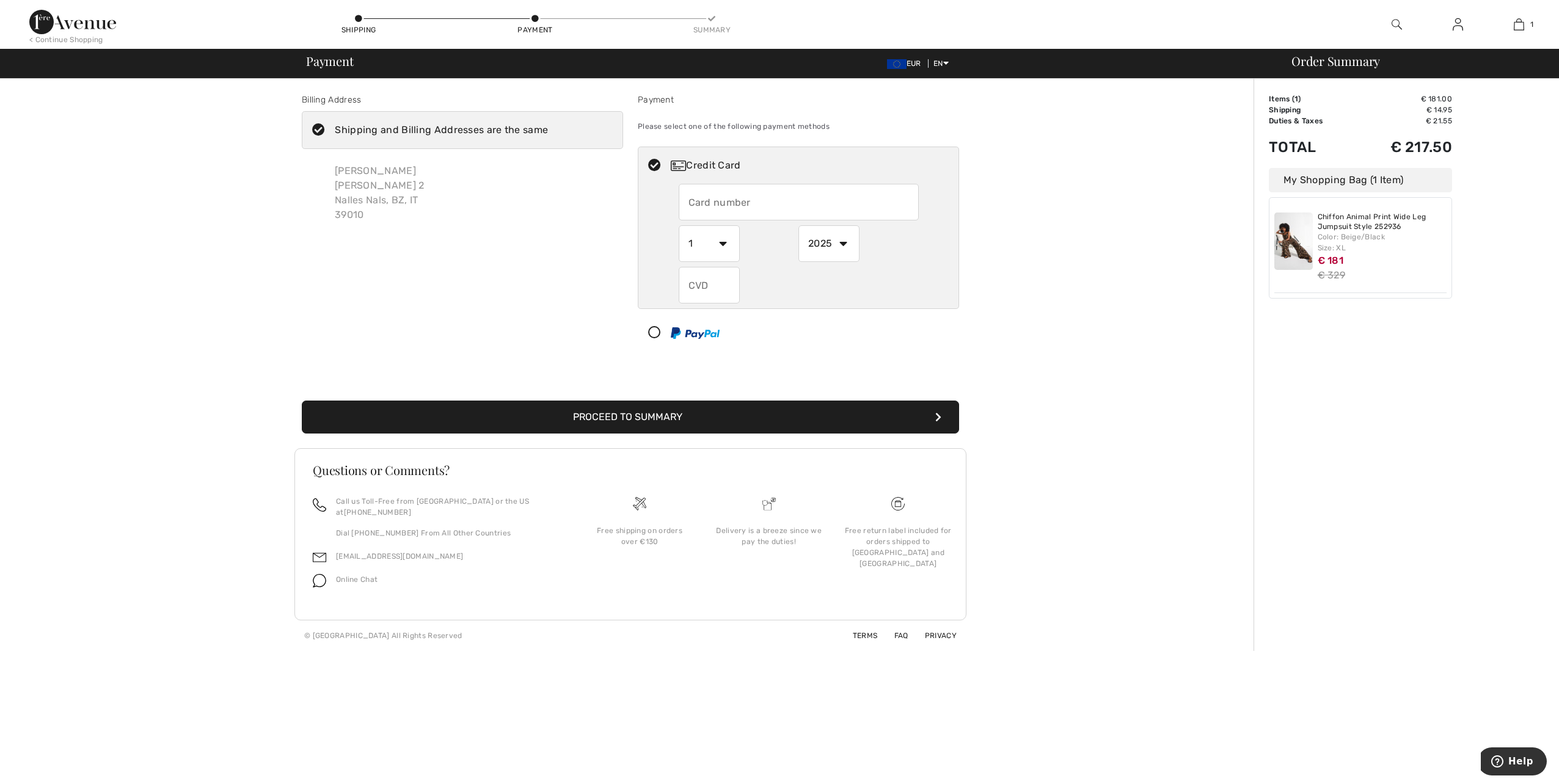
click at [679, 184] on div at bounding box center [679, 184] width 0 height 0
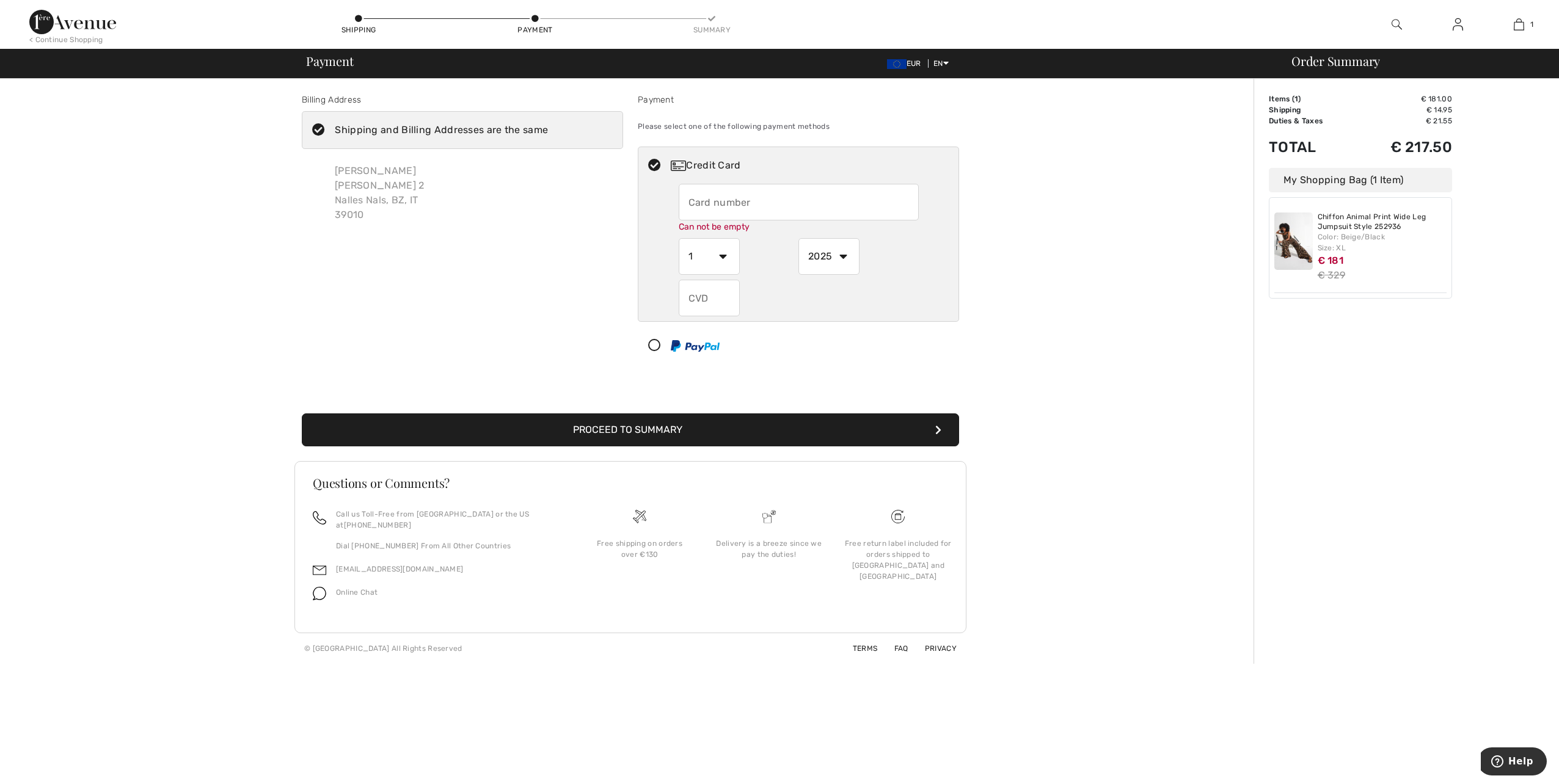
click at [691, 203] on input "text" at bounding box center [799, 202] width 240 height 37
type input "4539970033644234"
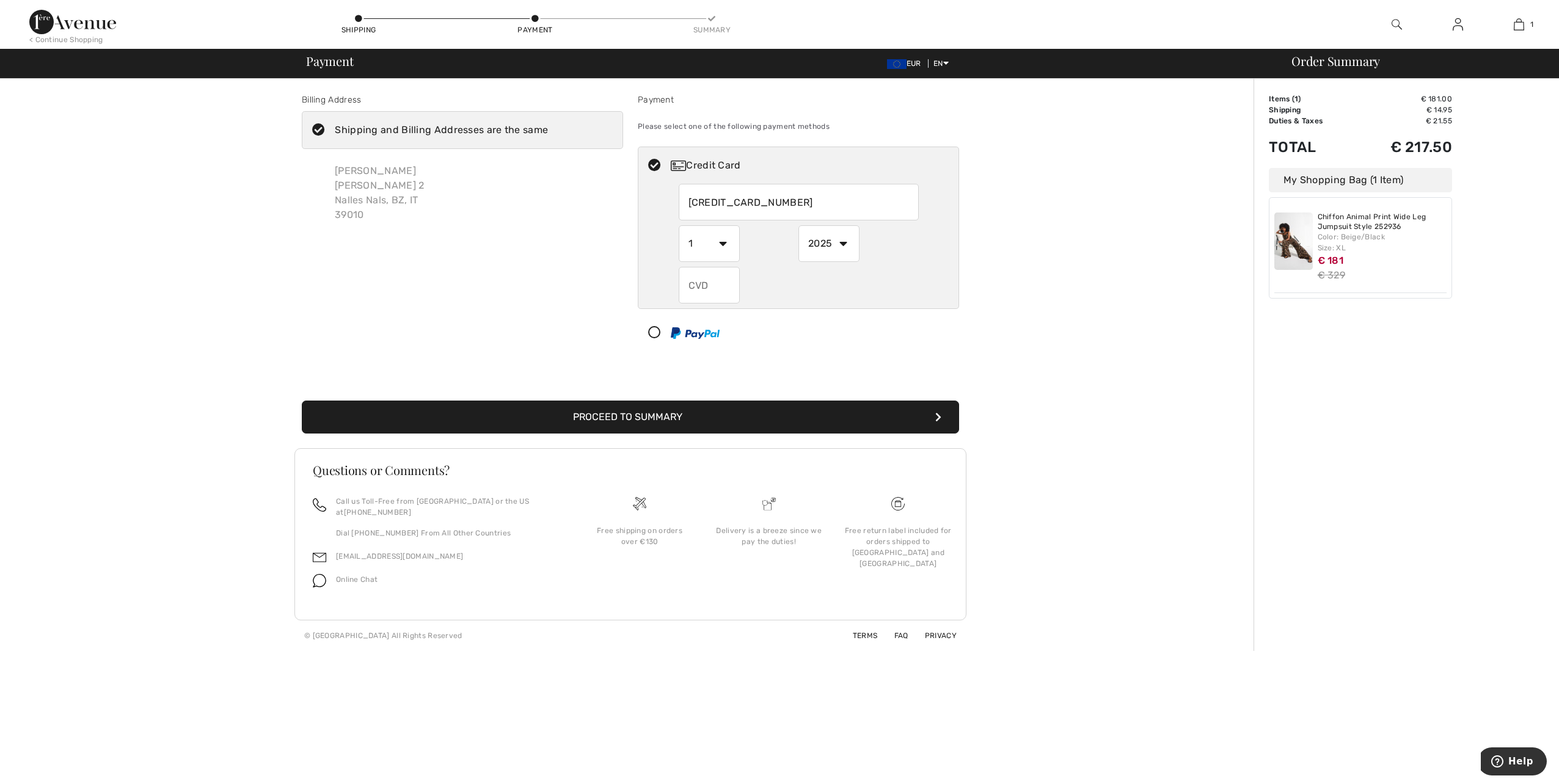
click at [633, 298] on div "Payment Please select one of the following payment methods Credit Card 45399700…" at bounding box center [798, 225] width 336 height 263
click at [725, 244] on select "1 2 3 4 5 6 7 8 9 10 11 12" at bounding box center [709, 244] width 61 height 37
select select "9"
click at [679, 225] on select "1 2 3 4 5 6 7 8 9 10 11 12" at bounding box center [709, 244] width 61 height 37
click at [844, 239] on select "2025 2026 2027 2028 2029 2030 2031 2032 2033 2034 2035" at bounding box center [829, 244] width 61 height 37
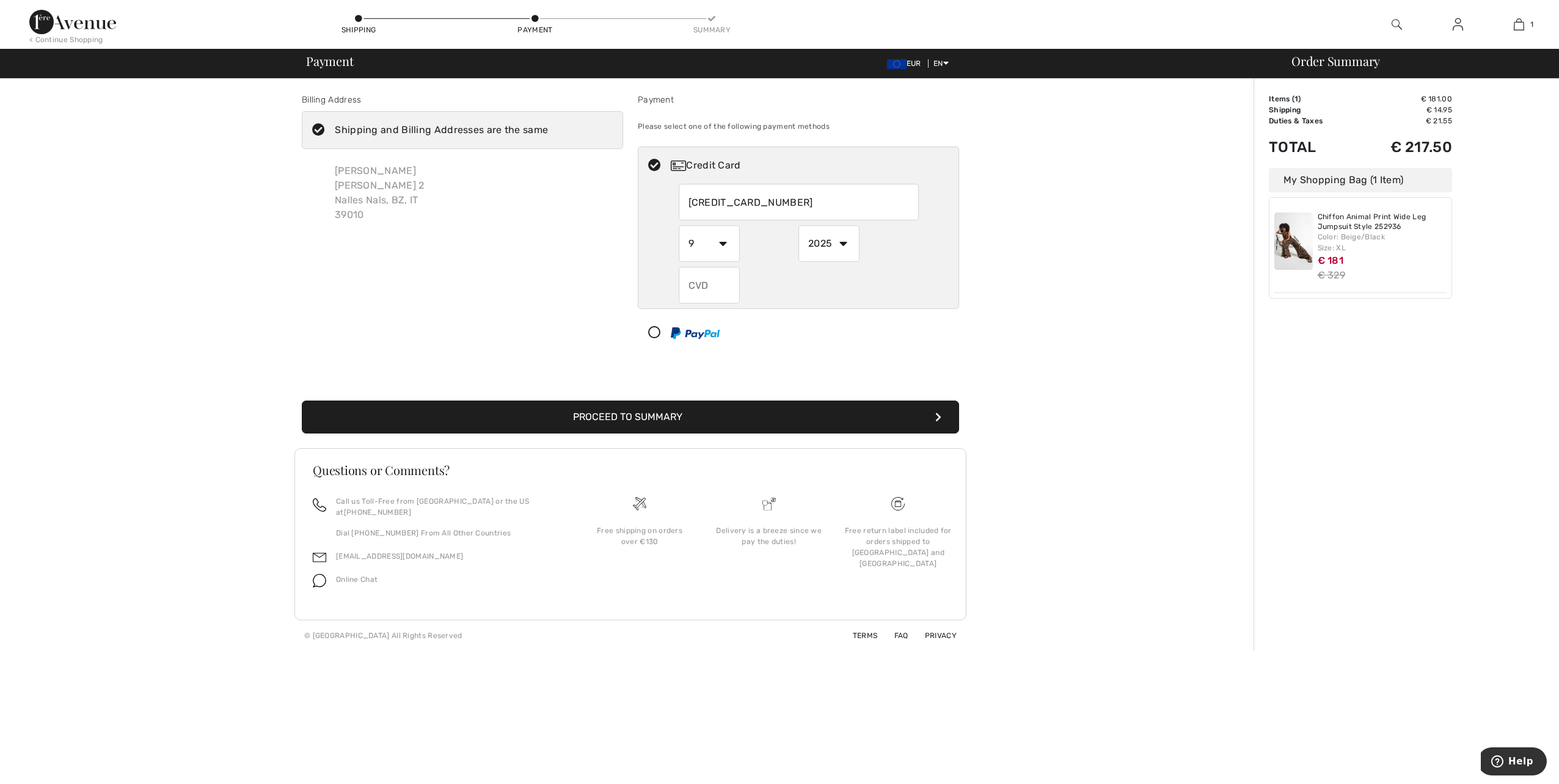
select select "2027"
click at [798, 225] on select "2025 2026 2027 2028 2029 2030 2031 2032 2033 2034 2035" at bounding box center [829, 244] width 61 height 37
click at [716, 286] on input "text" at bounding box center [709, 285] width 61 height 37
drag, startPoint x: 716, startPoint y: 286, endPoint x: 681, endPoint y: 287, distance: 35.0
click at [681, 287] on input "text" at bounding box center [709, 285] width 61 height 37
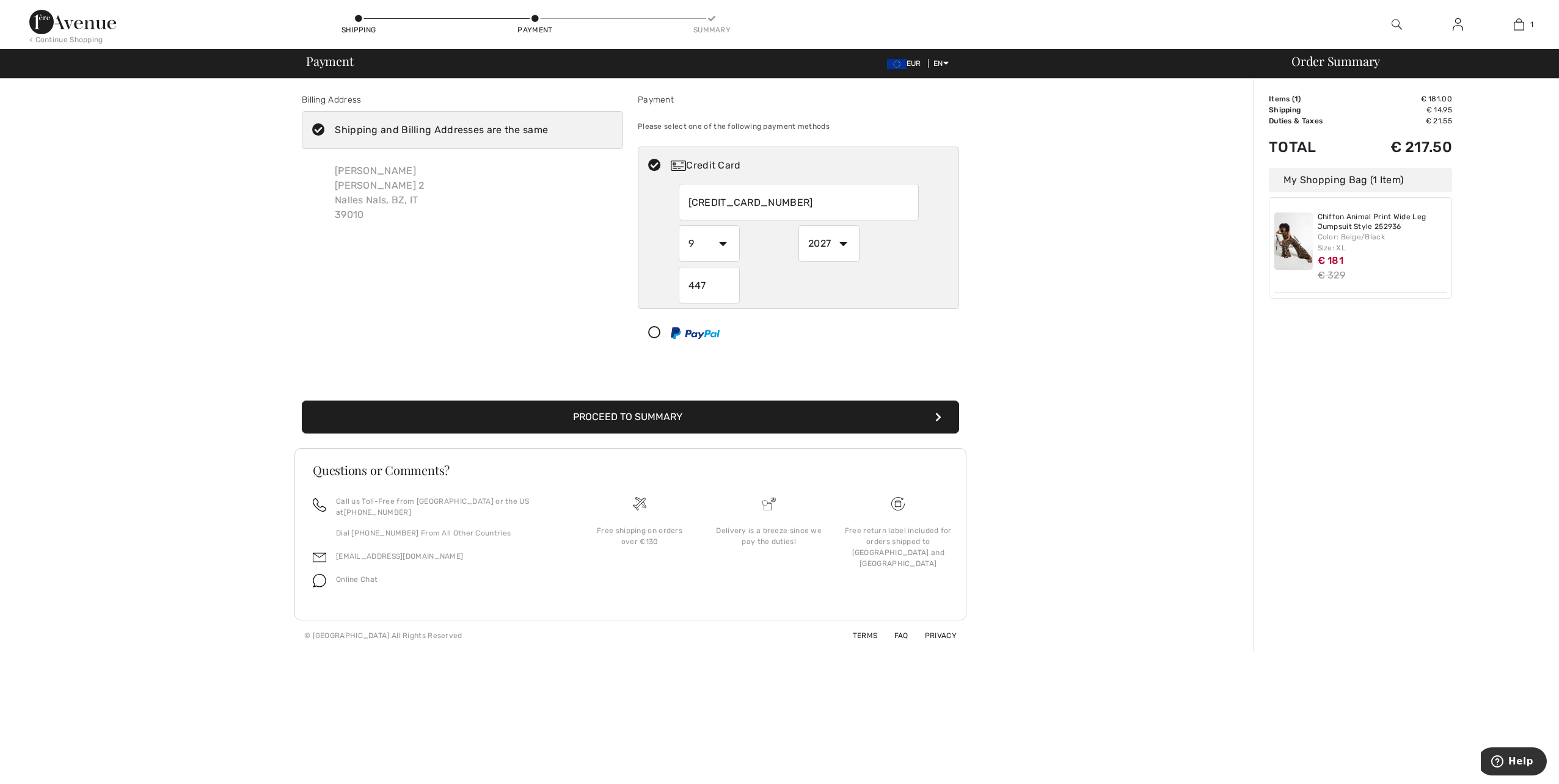
type input "447"
click at [632, 420] on button "Proceed to Summary" at bounding box center [630, 417] width 657 height 33
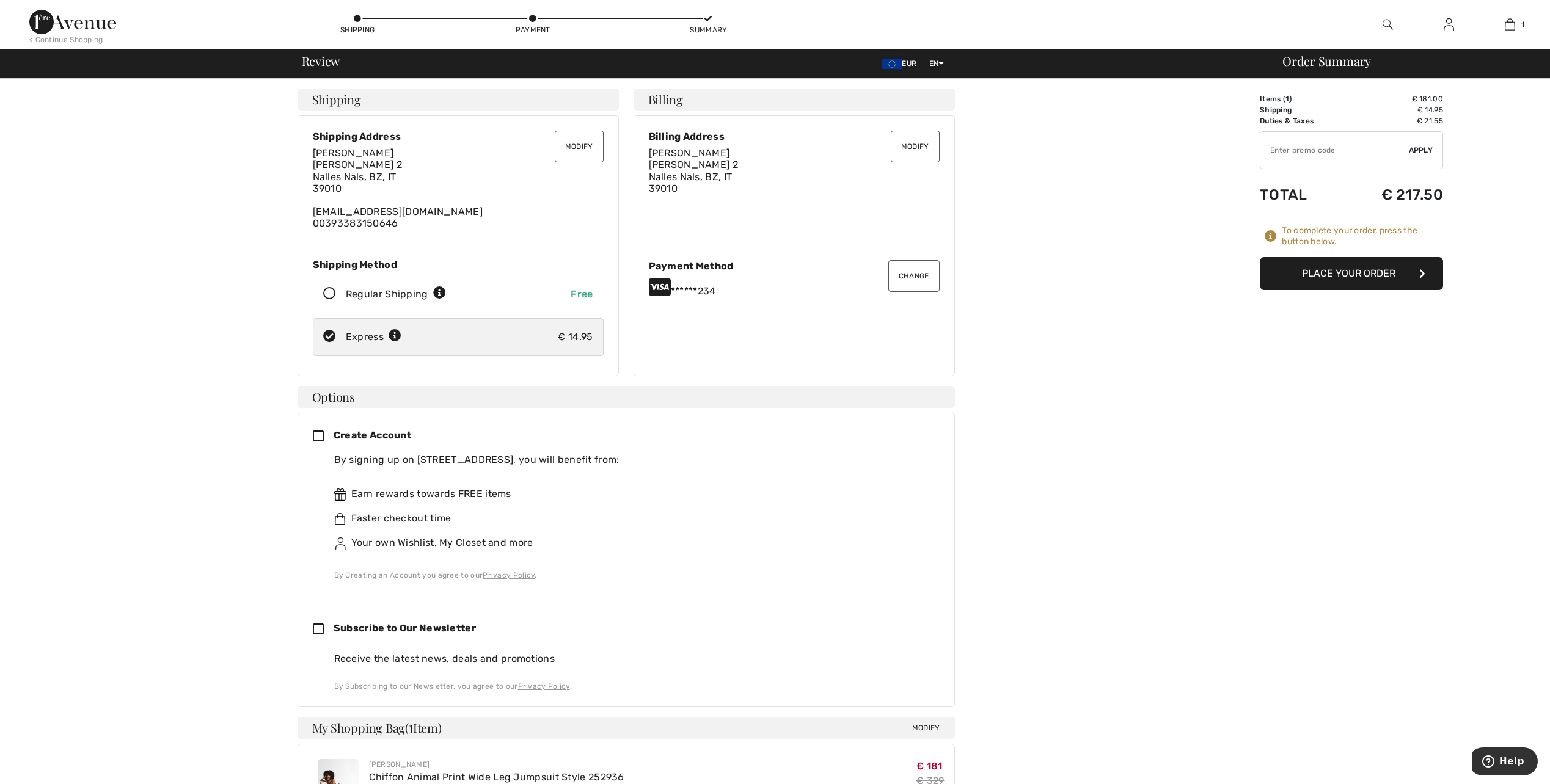
scroll to position [61, 0]
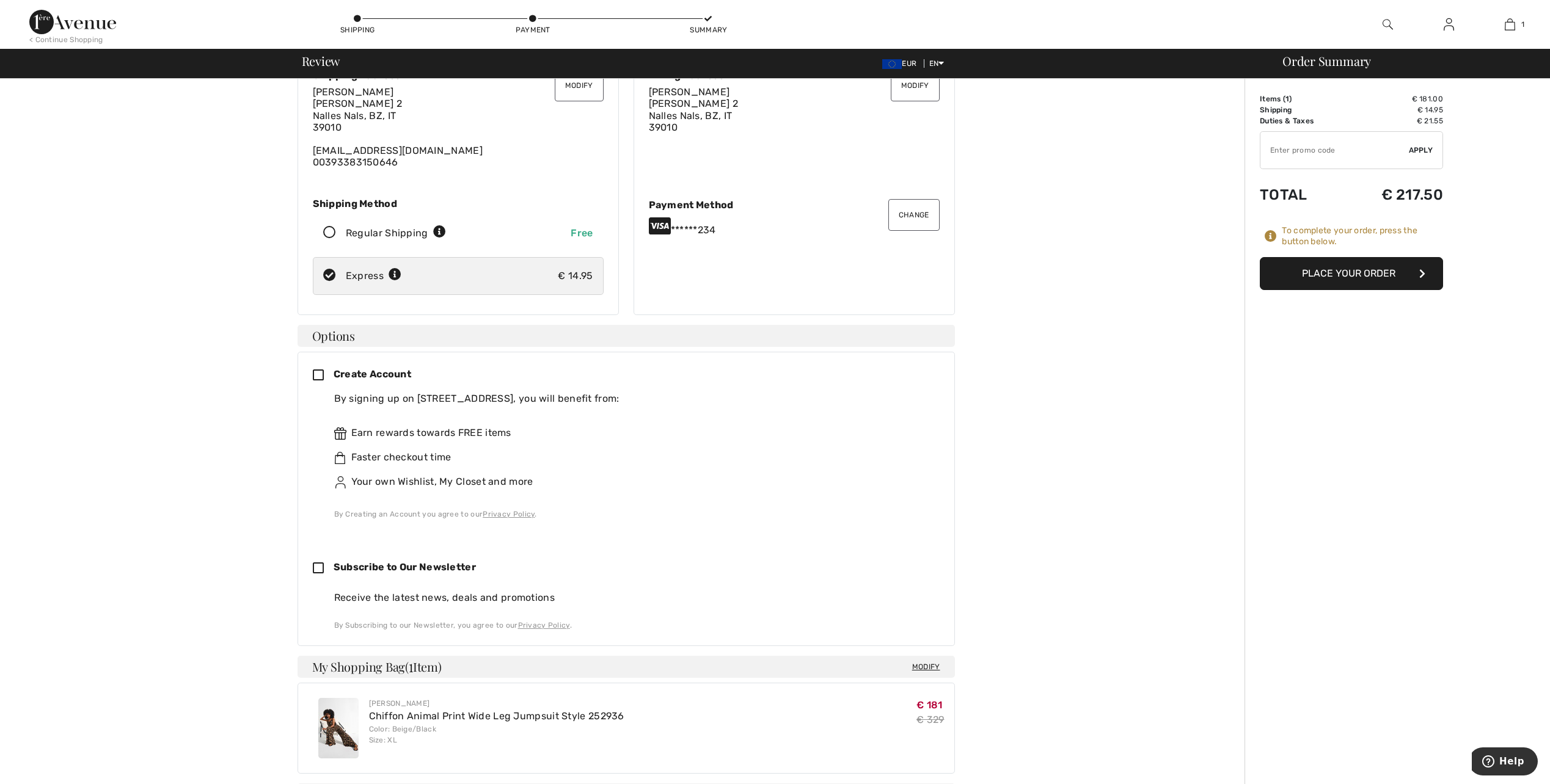
click at [1346, 273] on button "Place Your Order" at bounding box center [1351, 274] width 183 height 33
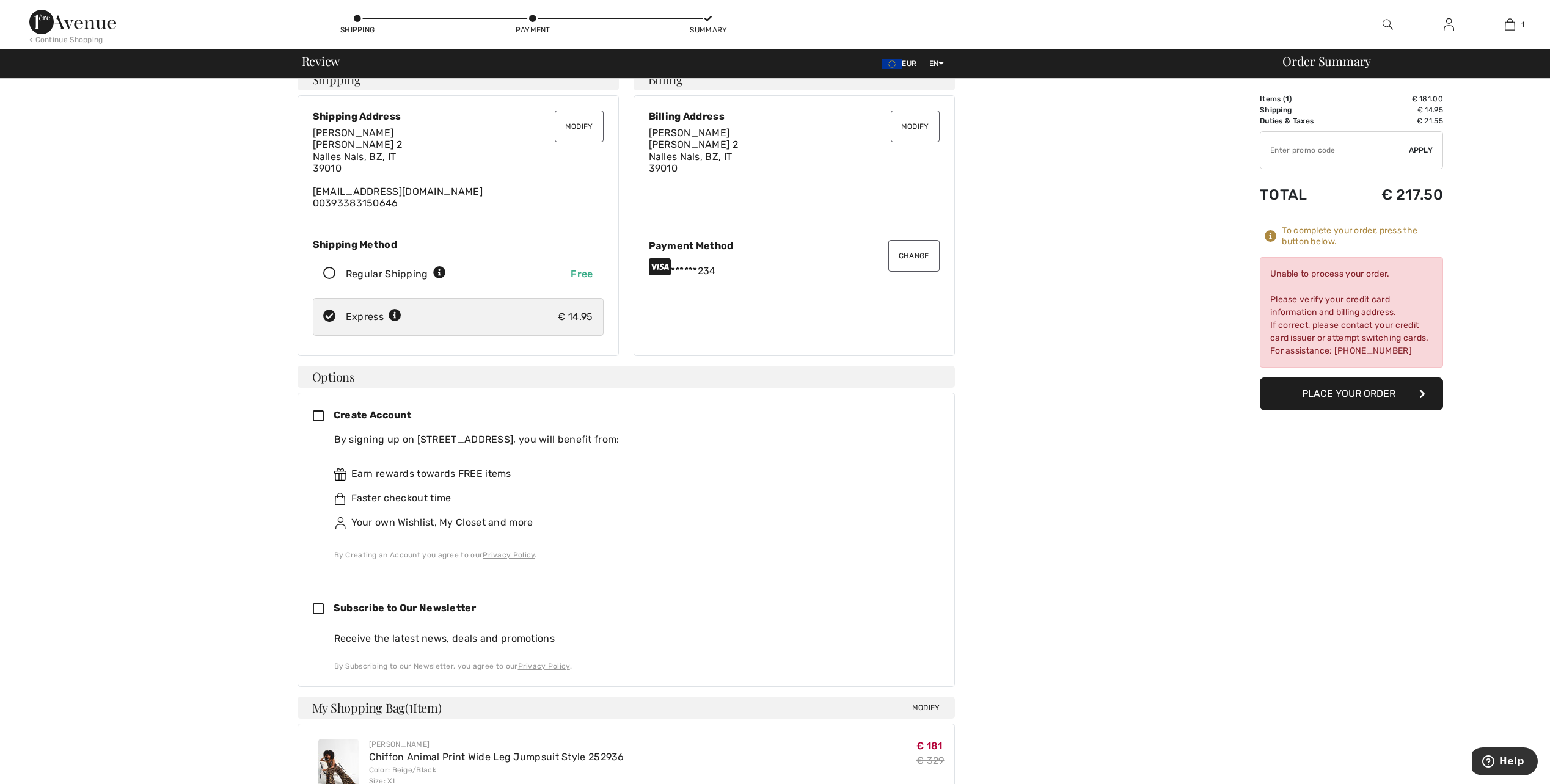
scroll to position [0, 0]
